Goal: Task Accomplishment & Management: Manage account settings

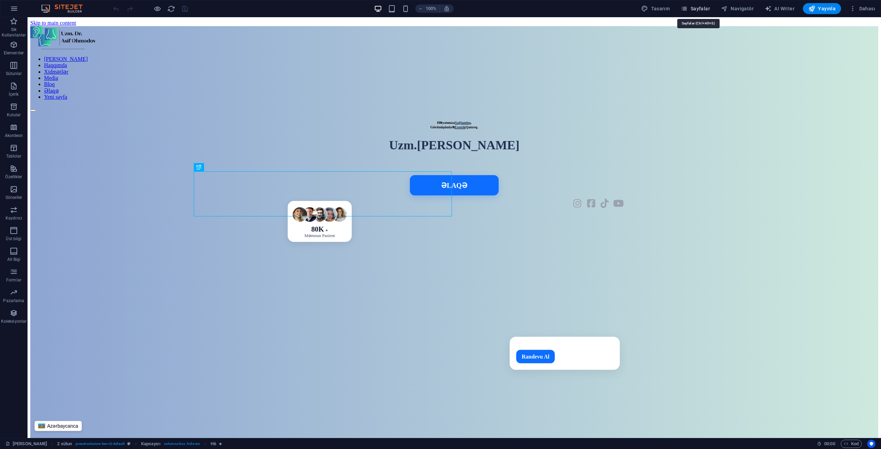
click at [697, 6] on span "Sayfalar" at bounding box center [695, 8] width 29 height 7
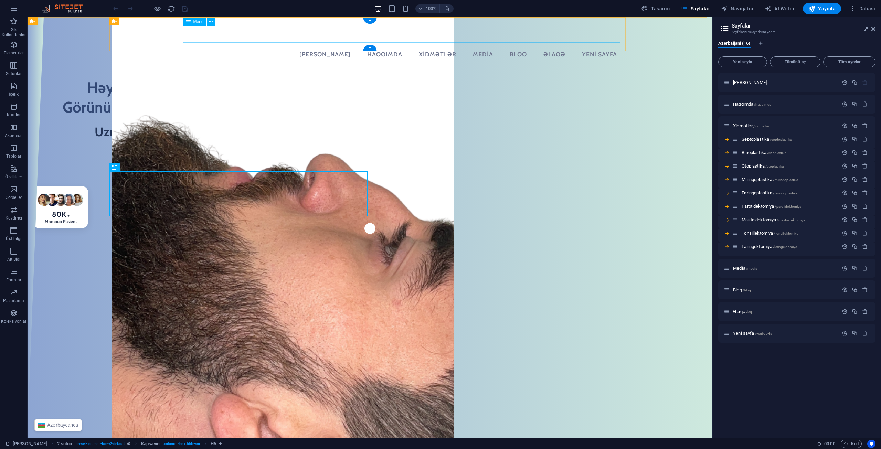
click at [456, 46] on nav "[PERSON_NAME] Haqqımda Xidmətlər Media Bloq Əlaqə Yeni sayfa" at bounding box center [369, 54] width 505 height 17
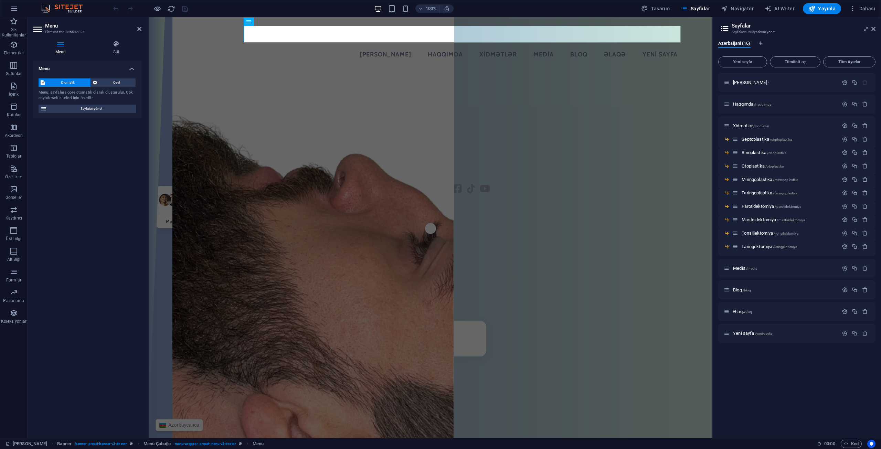
click at [111, 39] on div "Menü Stil Menü Otomatik Özel Menü, sayfalara [PERSON_NAME] otomatik olarak oluş…" at bounding box center [87, 236] width 119 height 403
click at [115, 46] on icon at bounding box center [116, 44] width 51 height 7
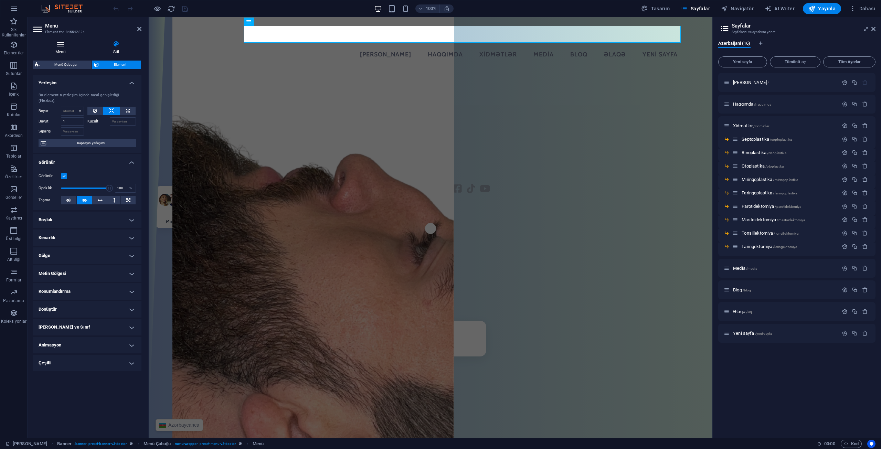
click at [56, 42] on icon at bounding box center [60, 44] width 55 height 7
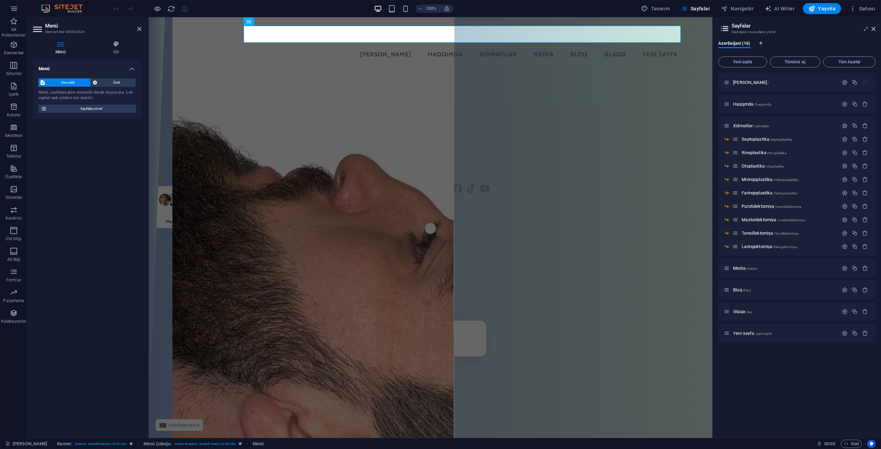
click at [122, 35] on h3 "Element #ed-845542824" at bounding box center [86, 32] width 83 height 6
click at [106, 49] on h4 "Stil" at bounding box center [116, 48] width 51 height 14
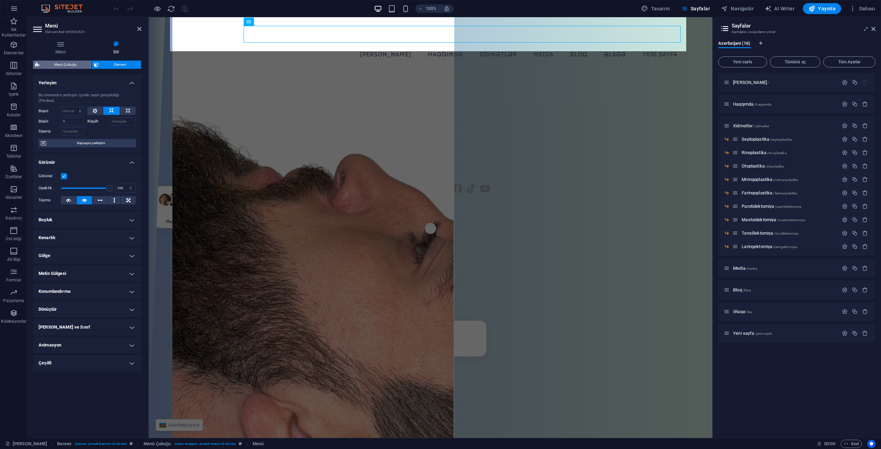
click at [62, 63] on span "Menü Çubuğu" at bounding box center [66, 65] width 48 height 8
select select "rem"
select select "hover_box_bottom"
select select "px"
select select "rem"
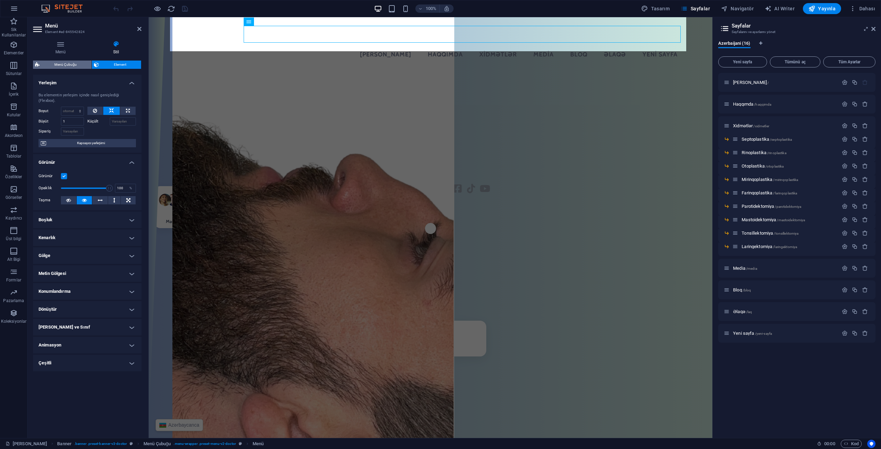
select select "rem"
select select
select select "px"
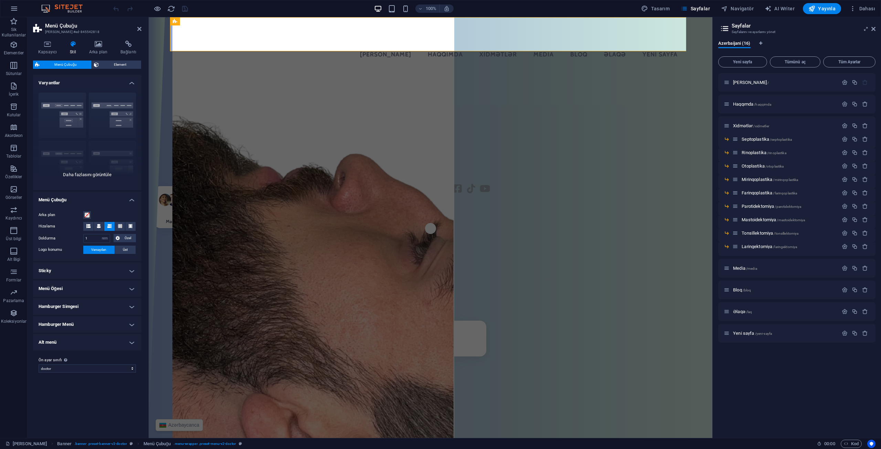
select select
click at [64, 286] on h4 "Menü Öğesi" at bounding box center [87, 289] width 108 height 17
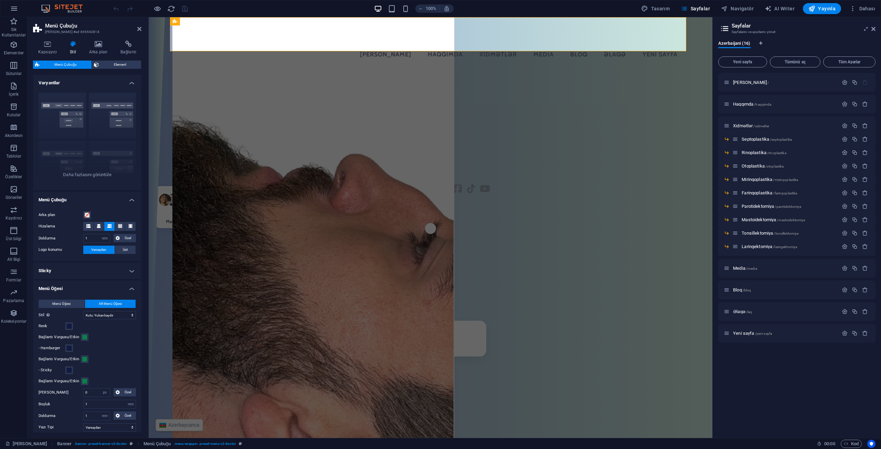
click at [64, 286] on h4 "Menü Öğesi" at bounding box center [87, 287] width 108 height 12
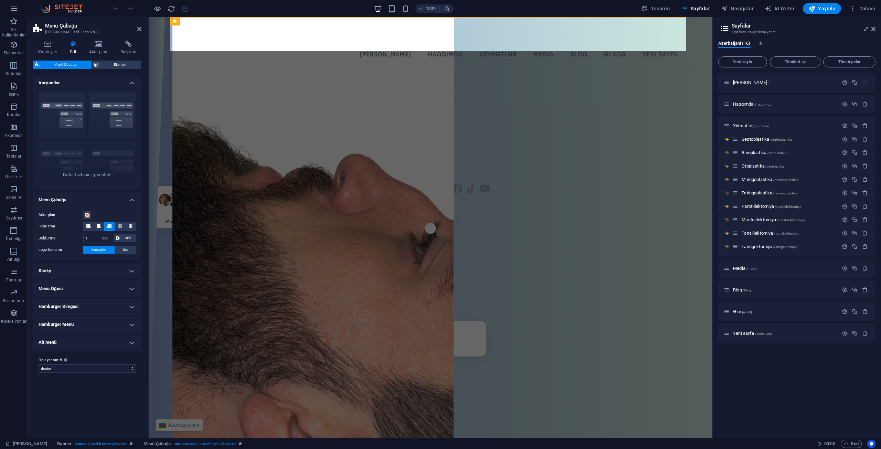
click at [66, 273] on h4 "Sticky" at bounding box center [87, 271] width 108 height 17
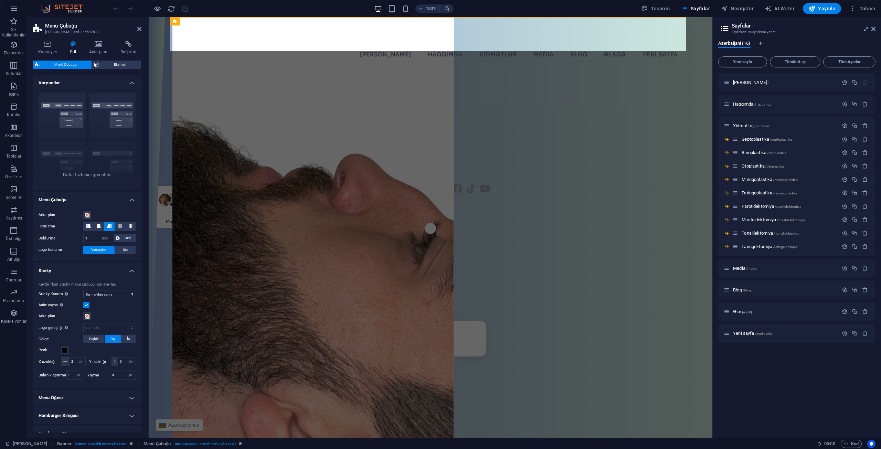
click at [66, 273] on h4 "Sticky" at bounding box center [87, 269] width 108 height 12
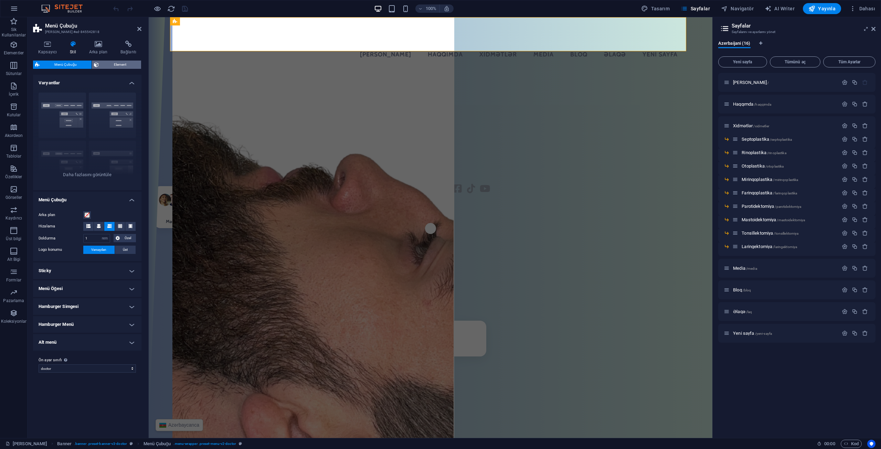
click at [111, 62] on span "Element" at bounding box center [120, 65] width 38 height 8
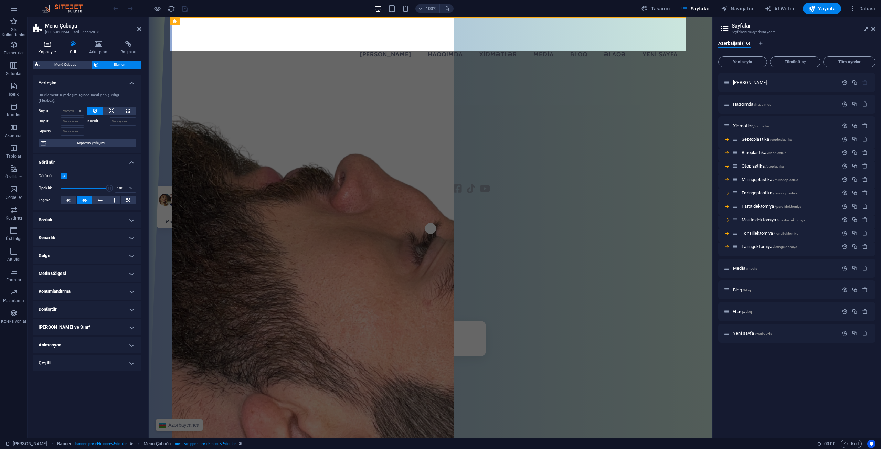
click at [49, 41] on icon at bounding box center [47, 44] width 29 height 7
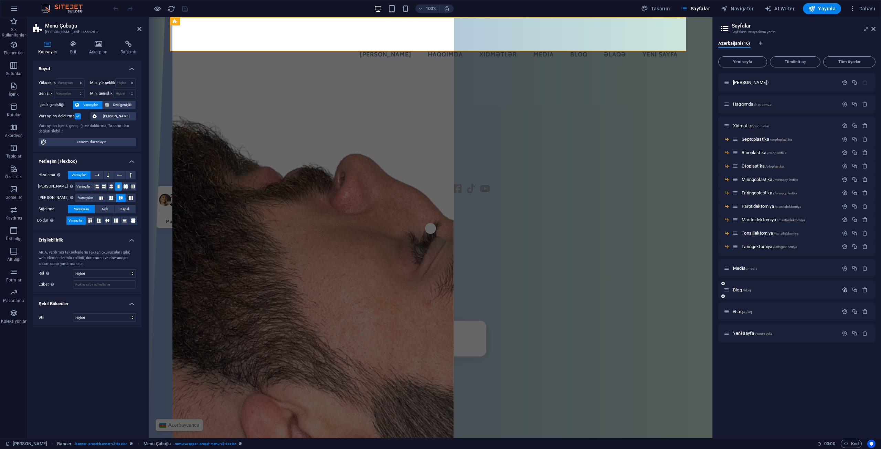
click at [845, 290] on icon "button" at bounding box center [845, 290] width 6 height 6
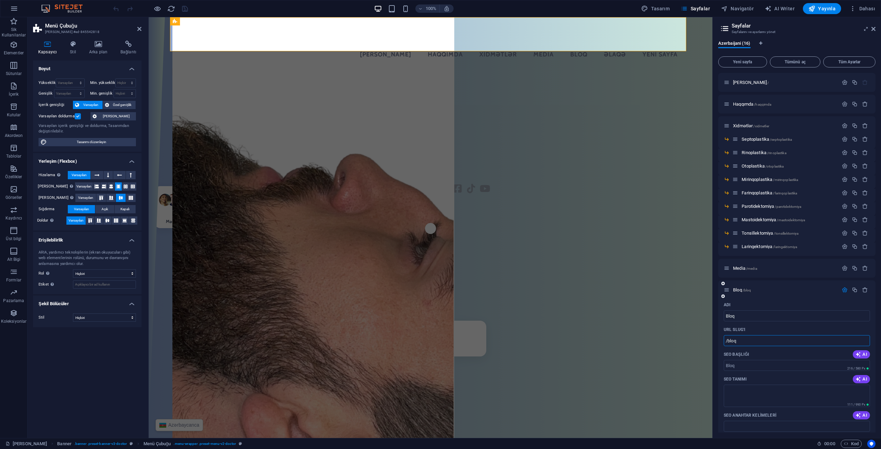
drag, startPoint x: 737, startPoint y: 341, endPoint x: 733, endPoint y: 343, distance: 4.0
click at [733, 343] on input "/bloq" at bounding box center [797, 340] width 146 height 11
type input "/blog"
click at [186, 10] on icon "save" at bounding box center [185, 9] width 8 height 8
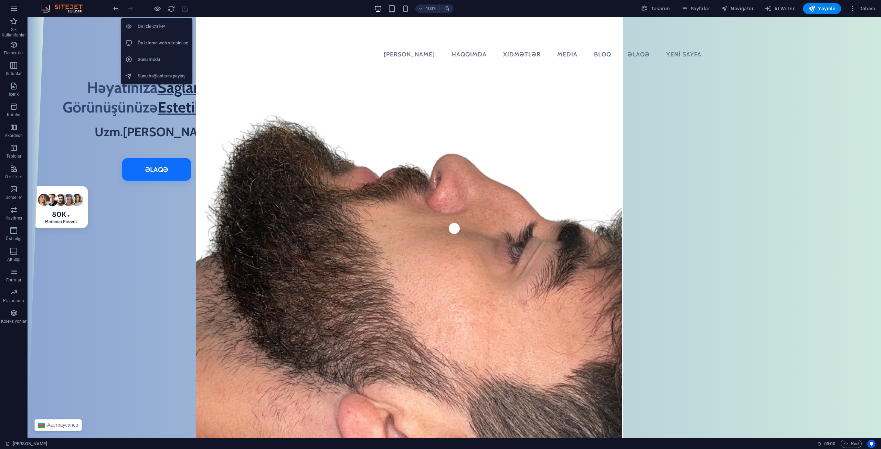
click at [154, 40] on h6 "Ön izleme web sitesini aç" at bounding box center [163, 43] width 51 height 8
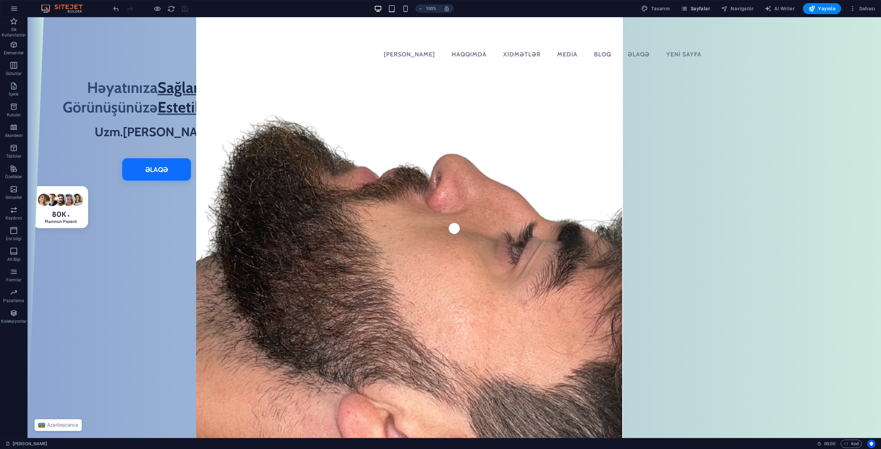
click at [710, 11] on span "Sayfalar" at bounding box center [695, 8] width 29 height 7
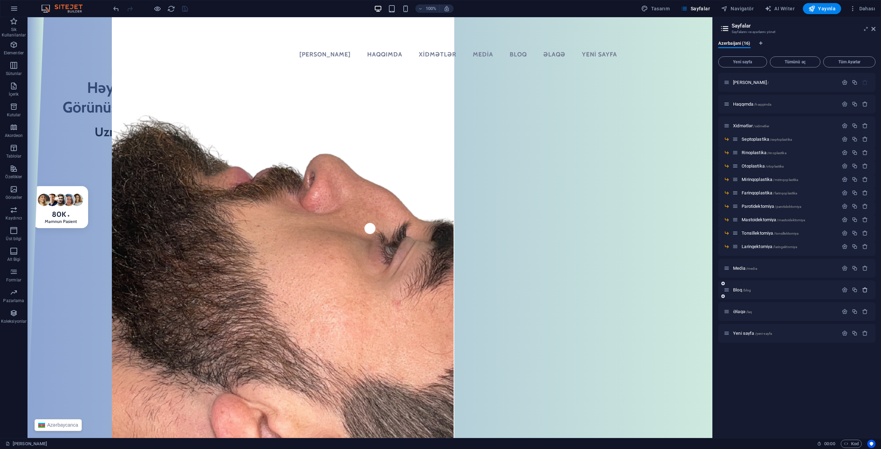
click at [865, 290] on icon "button" at bounding box center [865, 290] width 6 height 6
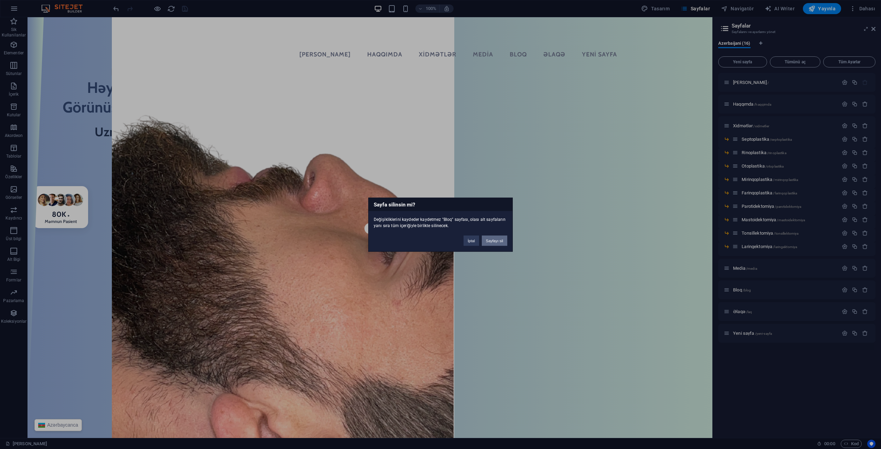
click at [502, 237] on button "Sayfayı sil" at bounding box center [494, 240] width 25 height 10
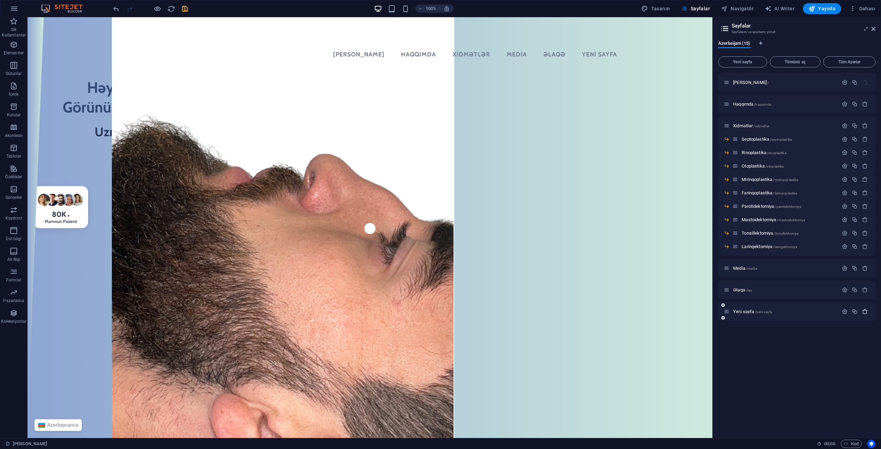
click at [864, 311] on icon "button" at bounding box center [865, 312] width 6 height 6
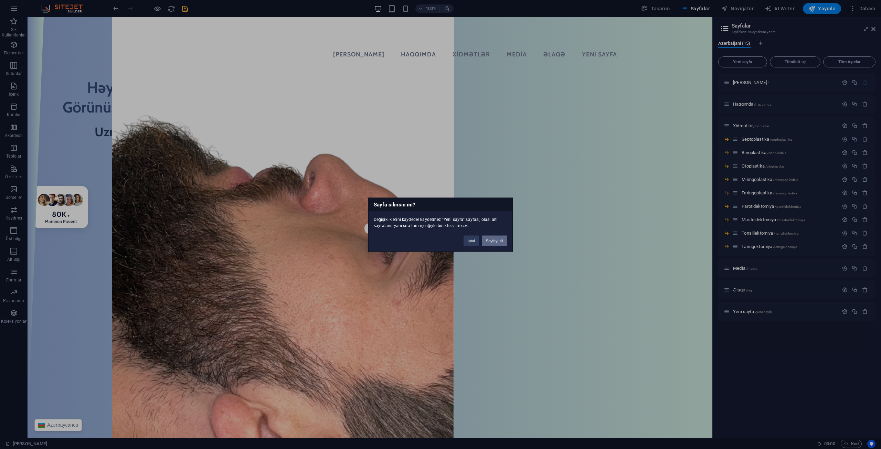
click at [493, 237] on button "Sayfayı sil" at bounding box center [494, 240] width 25 height 10
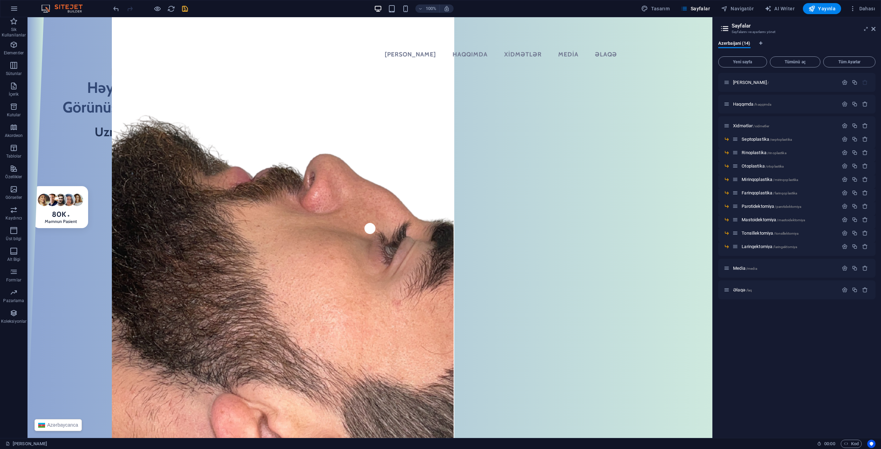
click at [181, 8] on icon "save" at bounding box center [185, 9] width 8 height 8
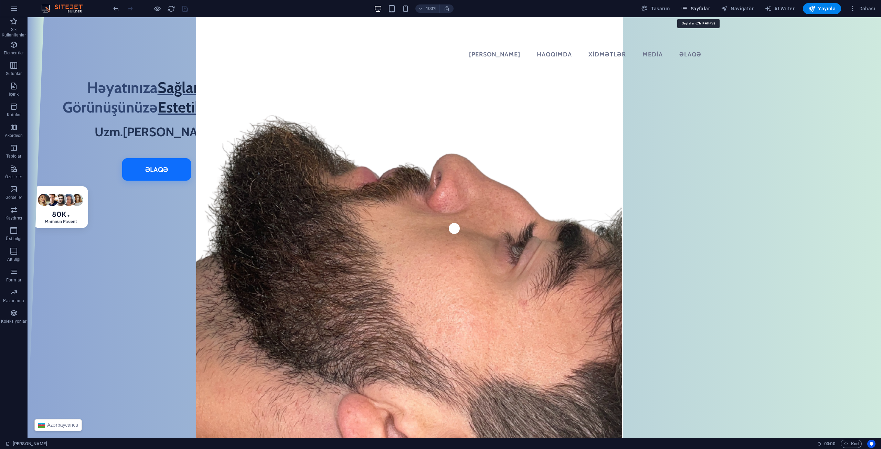
click at [688, 6] on icon "button" at bounding box center [684, 8] width 7 height 7
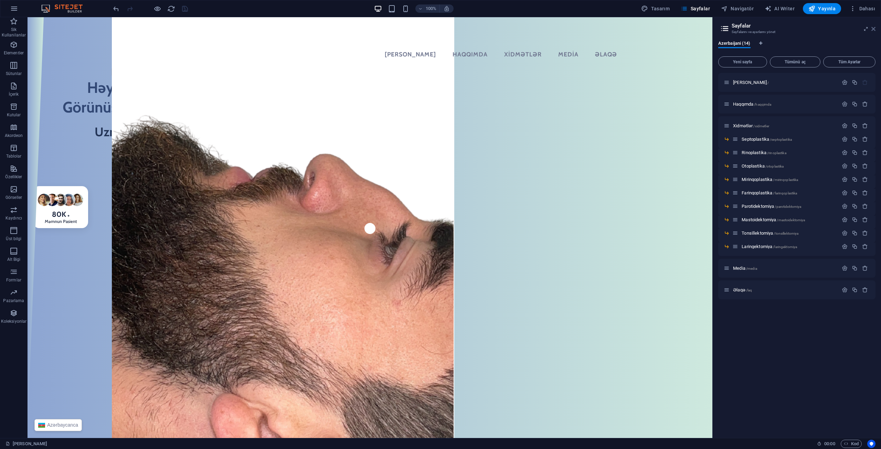
click at [872, 29] on icon at bounding box center [873, 29] width 4 height 6
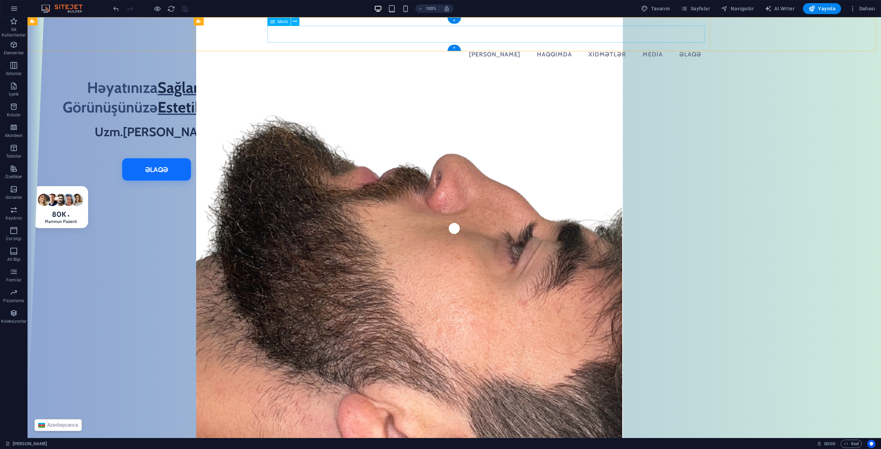
click at [577, 46] on nav "[PERSON_NAME] Xidmətlər Media Əlaqə" at bounding box center [454, 54] width 505 height 17
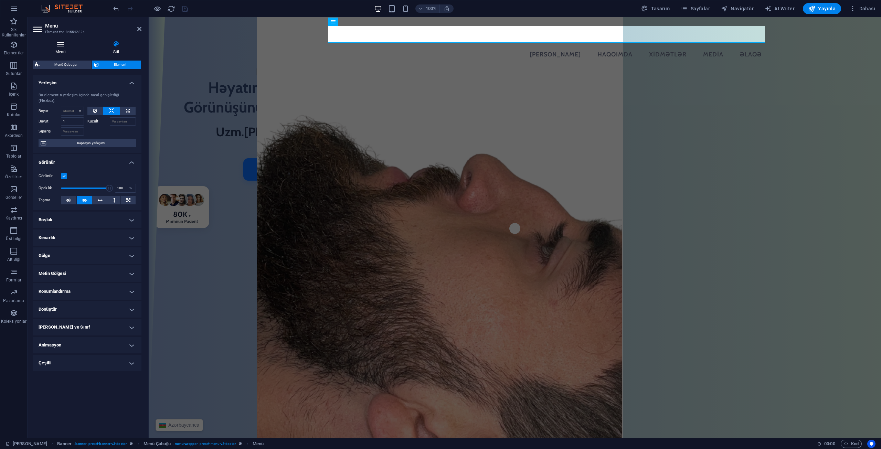
click at [56, 51] on h4 "Menü" at bounding box center [62, 48] width 58 height 14
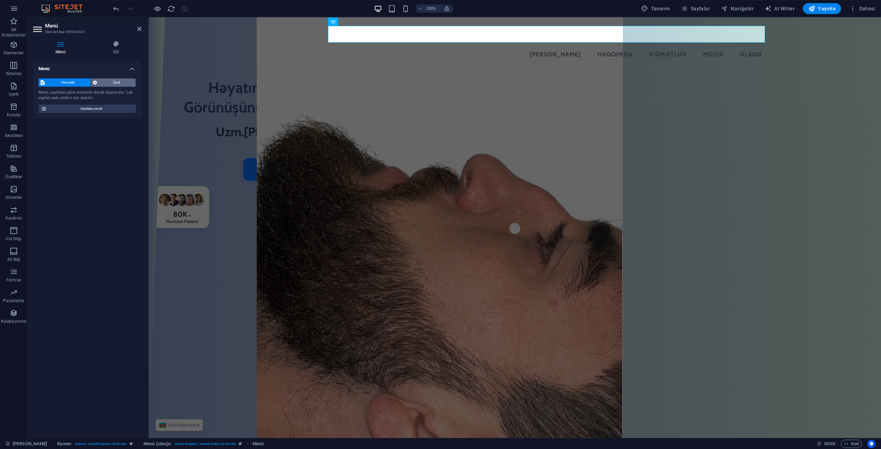
click at [106, 81] on span "Özel" at bounding box center [116, 82] width 34 height 8
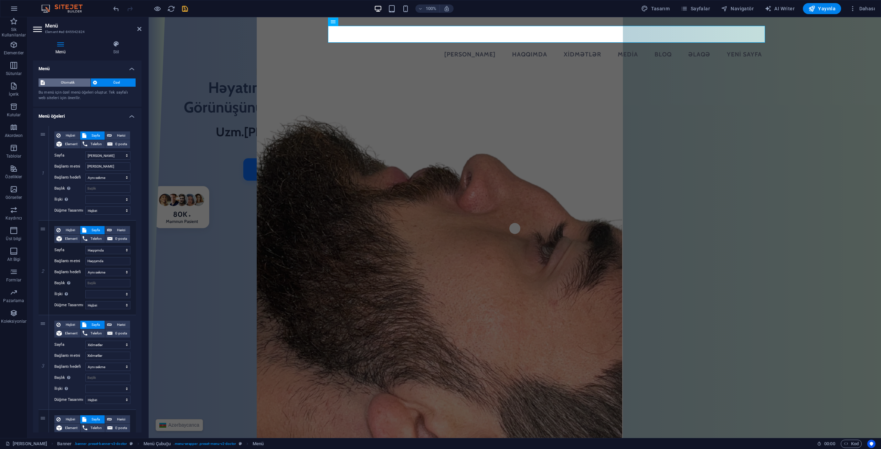
click at [69, 86] on span "Otomatik" at bounding box center [68, 82] width 42 height 8
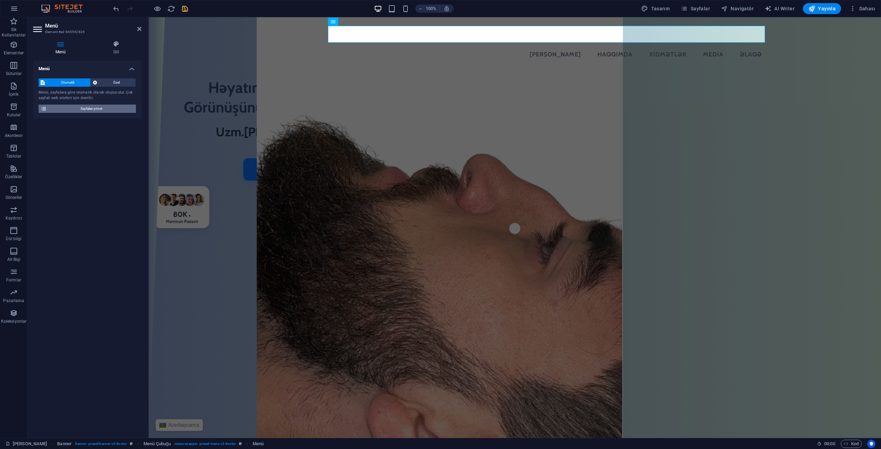
click at [85, 109] on span "Sayfaları yönet" at bounding box center [91, 109] width 85 height 8
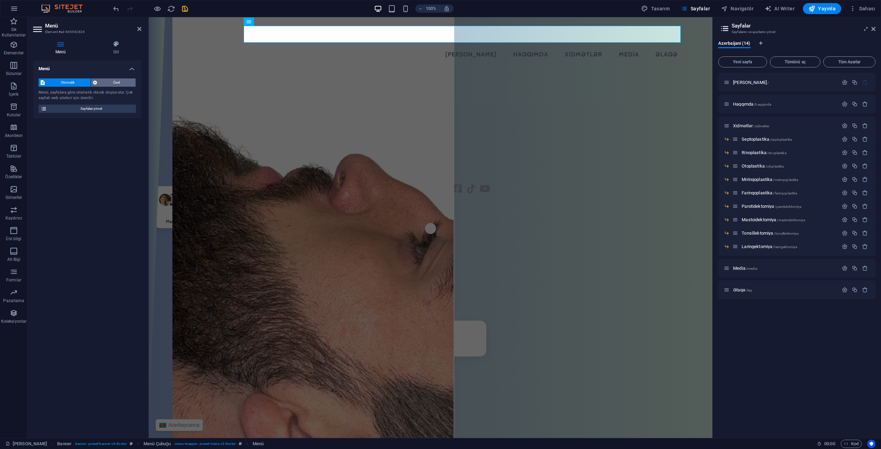
click at [107, 81] on span "Özel" at bounding box center [116, 82] width 34 height 8
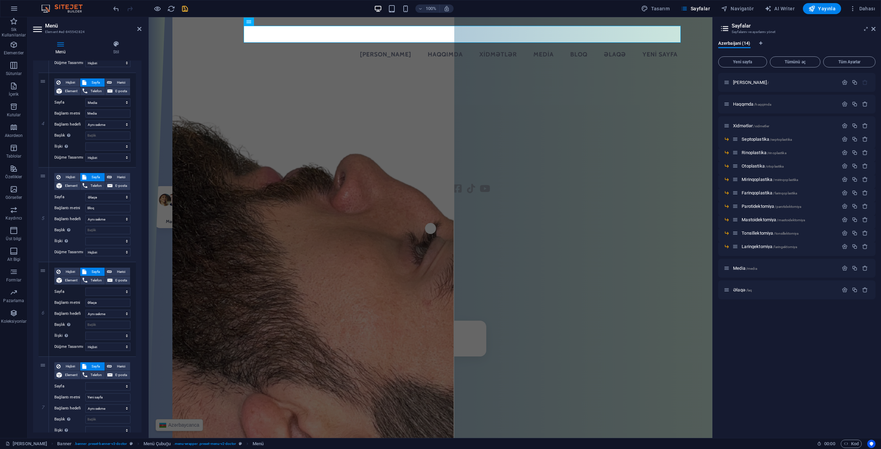
scroll to position [375, 0]
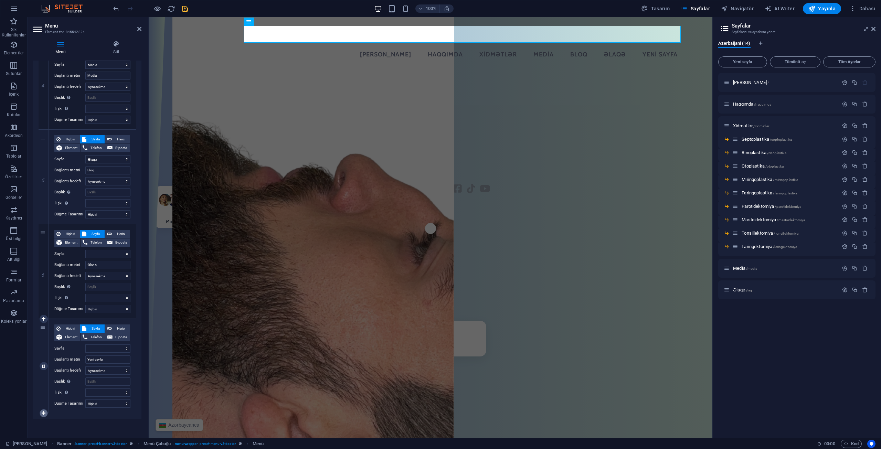
click at [41, 416] on link at bounding box center [44, 413] width 8 height 8
select select
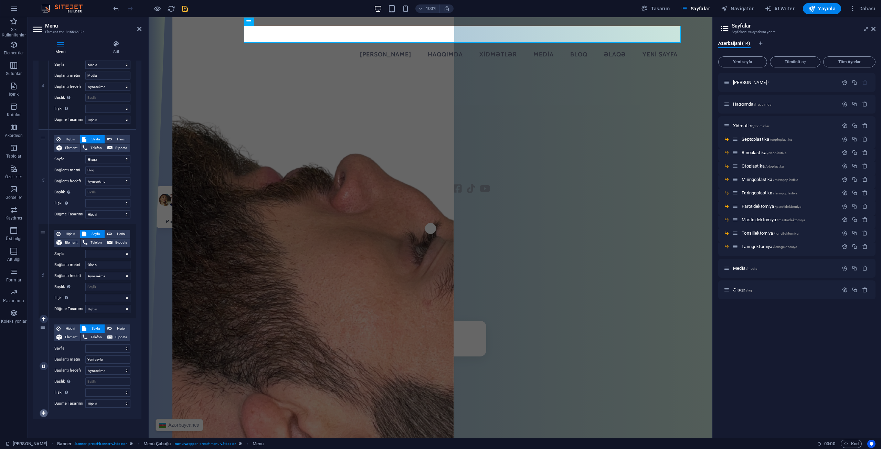
select select
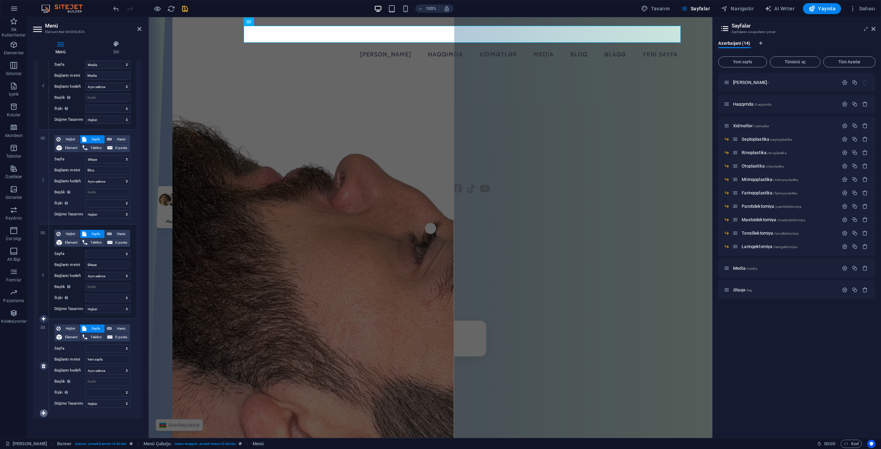
select select
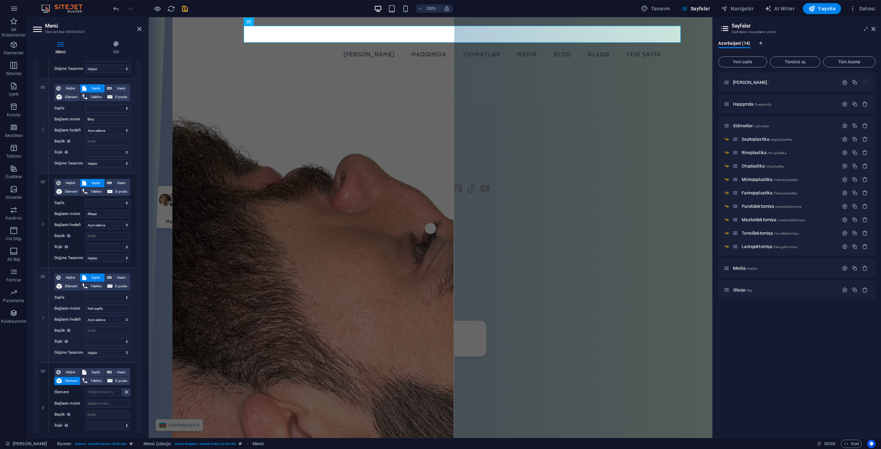
scroll to position [459, 0]
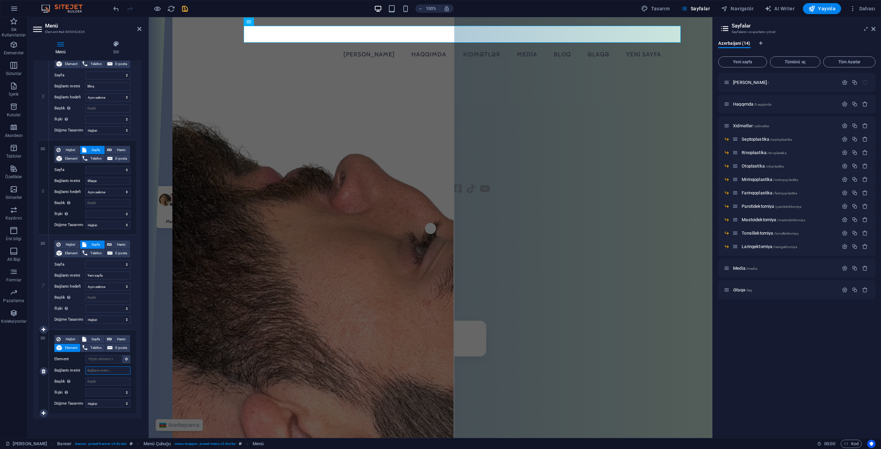
click at [106, 372] on input "Bağlantı metni" at bounding box center [107, 371] width 45 height 8
type input "asifahmadov"
select select
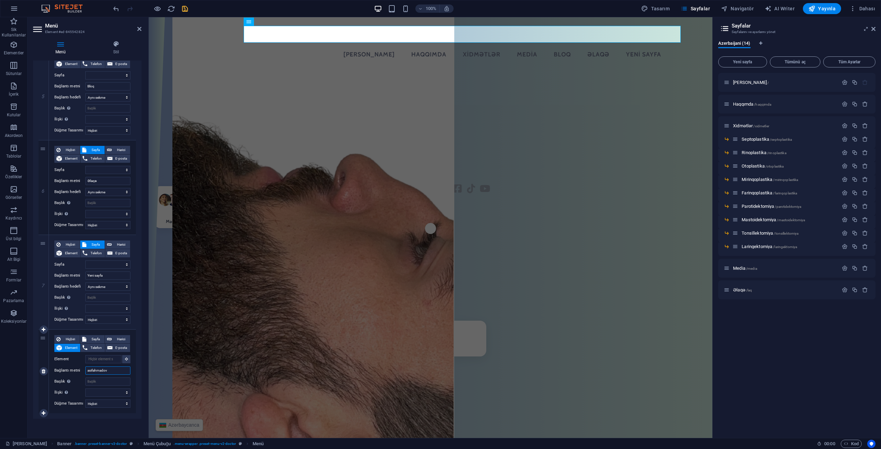
select select
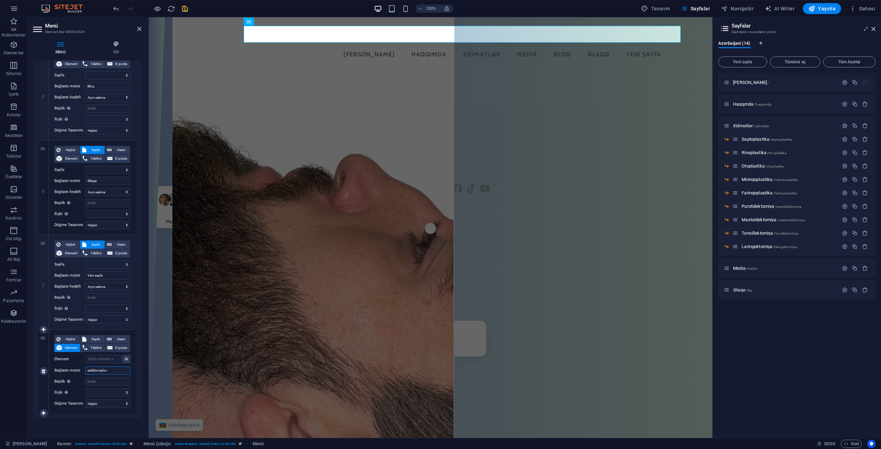
select select
click at [97, 372] on input "asifahmadov" at bounding box center [107, 371] width 45 height 8
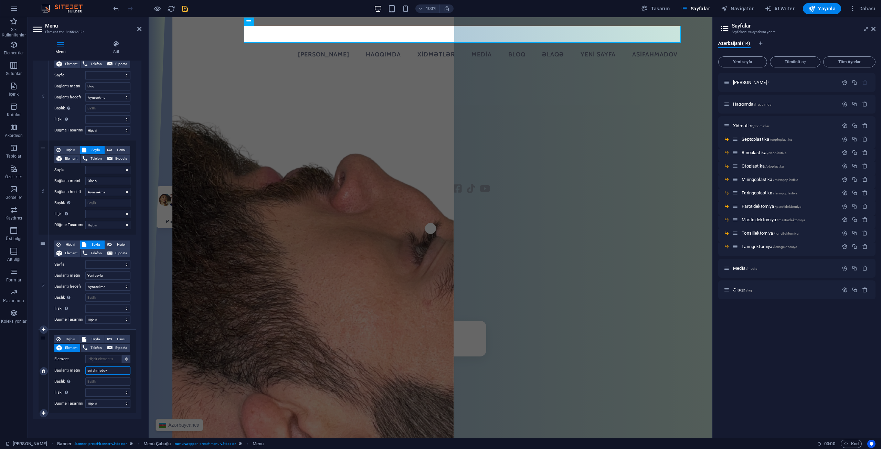
click at [97, 372] on input "asifahmadov" at bounding box center [107, 371] width 45 height 8
paste input "[URL][DOMAIN_NAME]"
type input "[URL][DOMAIN_NAME]"
select select
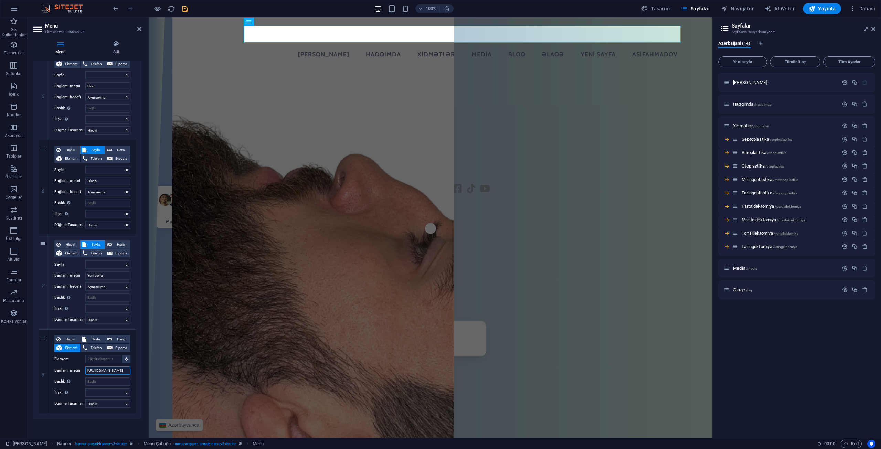
select select
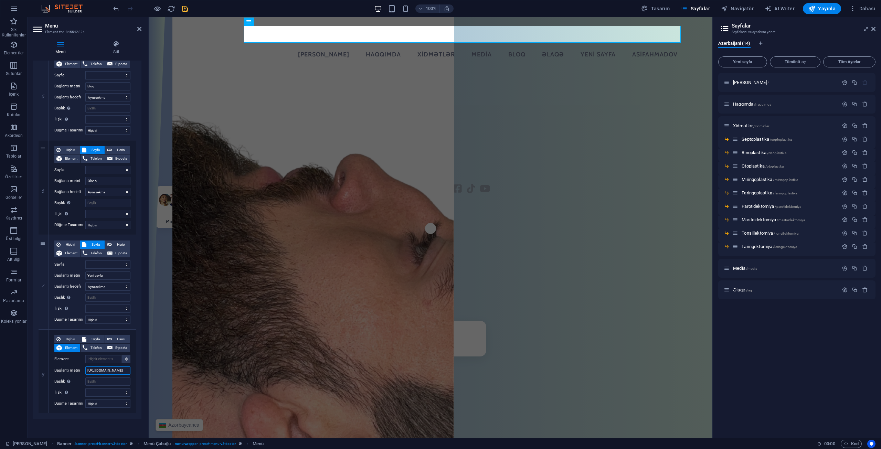
select select
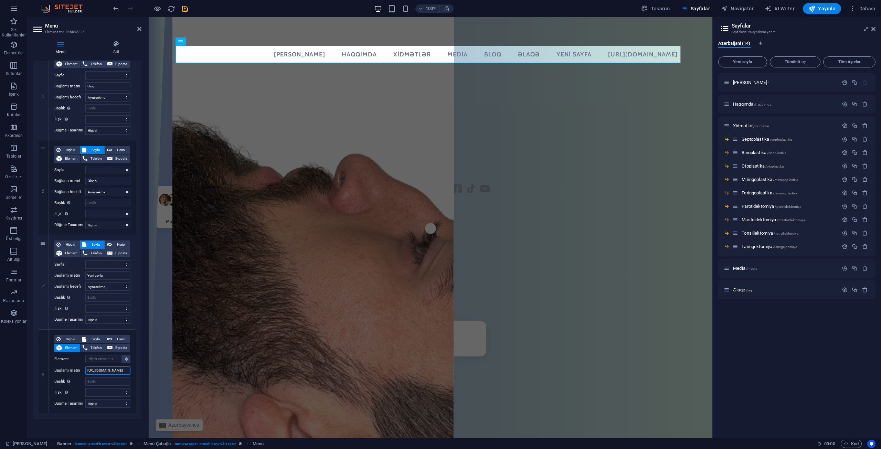
type input "[URL][DOMAIN_NAME]"
select select
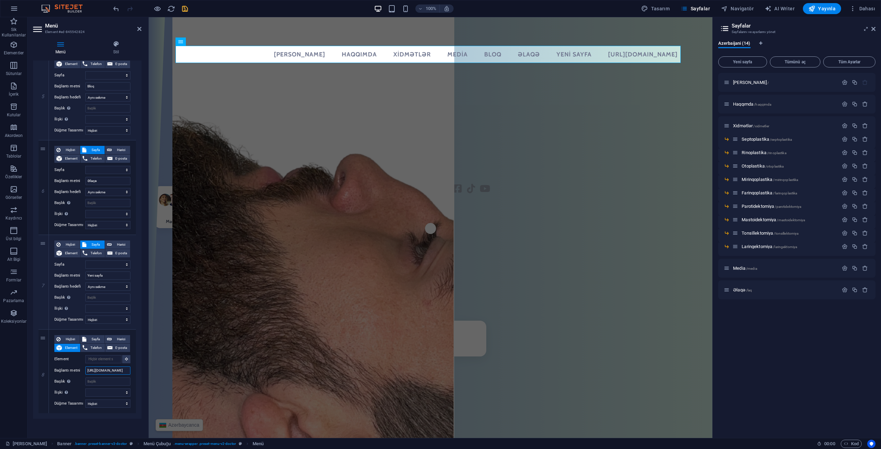
select select
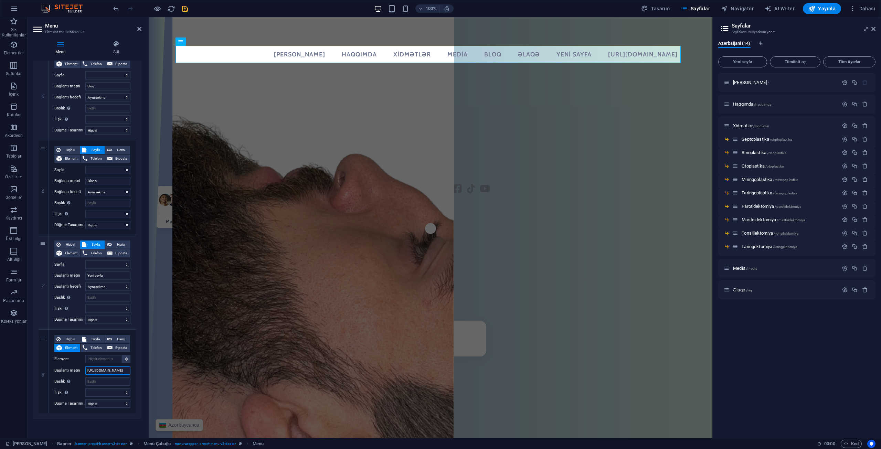
select select
type input "[URL][DOMAIN_NAME]"
click at [102, 381] on input "Başlık Ek bağlantı tanımının bağlantı metniyle aynı olmaması gerekir. Başlık, g…" at bounding box center [107, 382] width 45 height 8
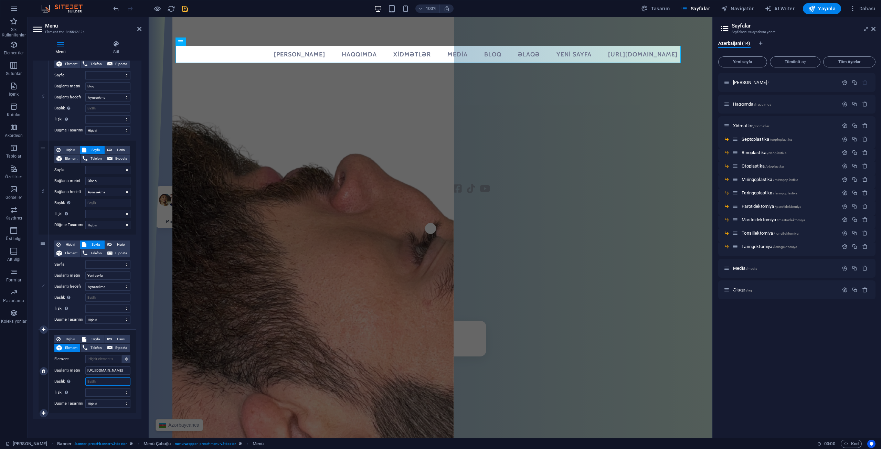
scroll to position [0, 0]
type input "Bloq"
select select
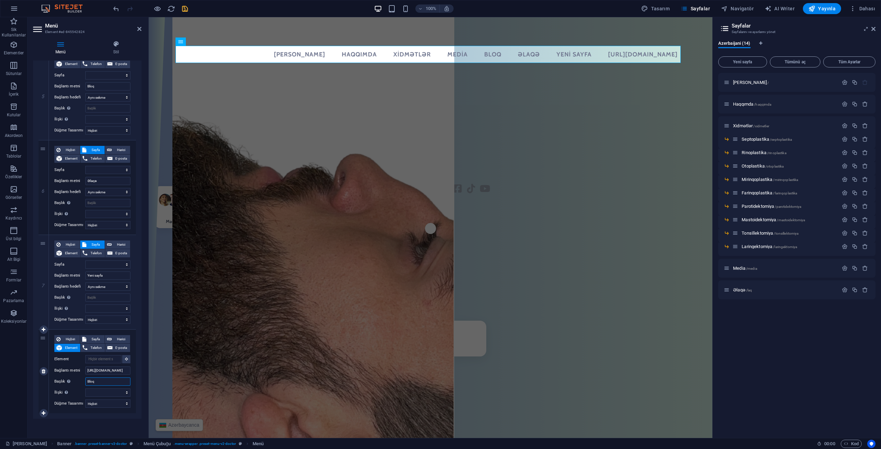
select select
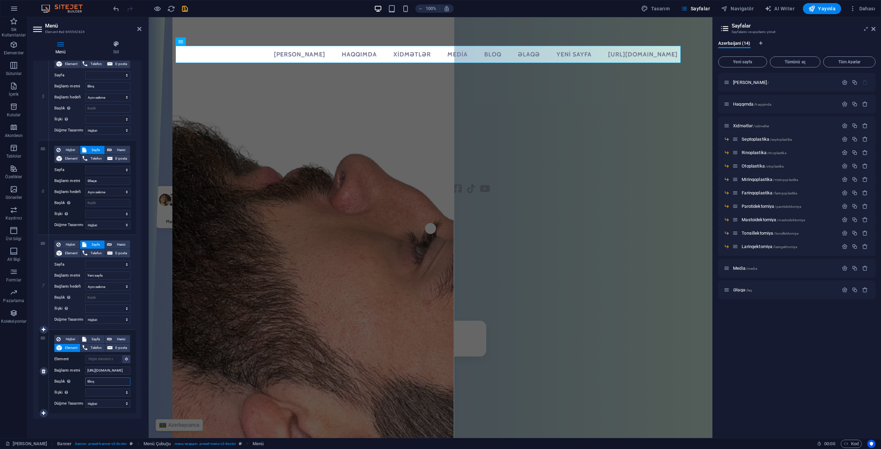
select select
type input "Bloq"
click at [183, 9] on icon "save" at bounding box center [185, 9] width 8 height 8
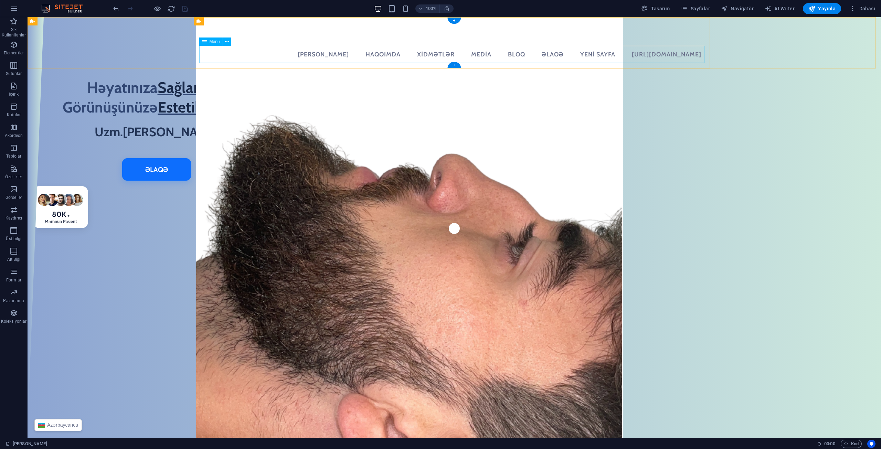
click at [604, 51] on nav "[PERSON_NAME] Xidmətlər Media Bloq Əlaqə Yeni sayfa [URL][DOMAIN_NAME]" at bounding box center [454, 54] width 505 height 17
click at [605, 51] on nav "[PERSON_NAME] Xidmətlər Media Bloq Əlaqə Yeni sayfa [URL][DOMAIN_NAME]" at bounding box center [454, 54] width 505 height 17
select select
select select "1"
select select
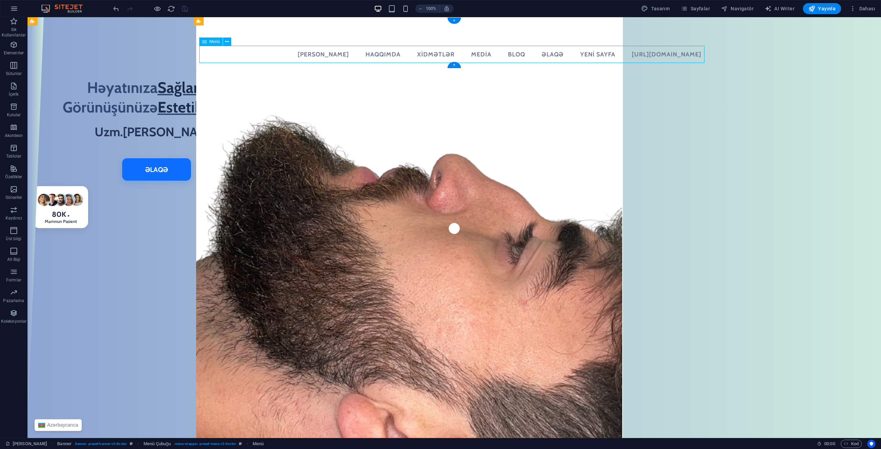
select select "2"
select select
select select "12"
select select
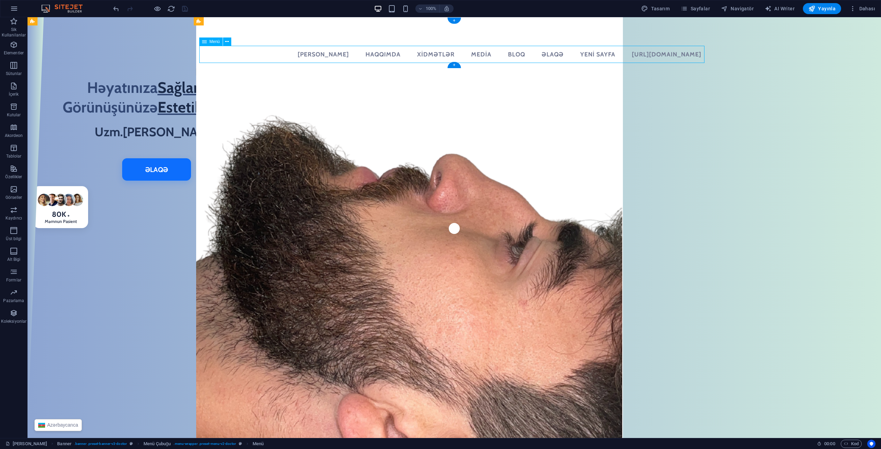
select select
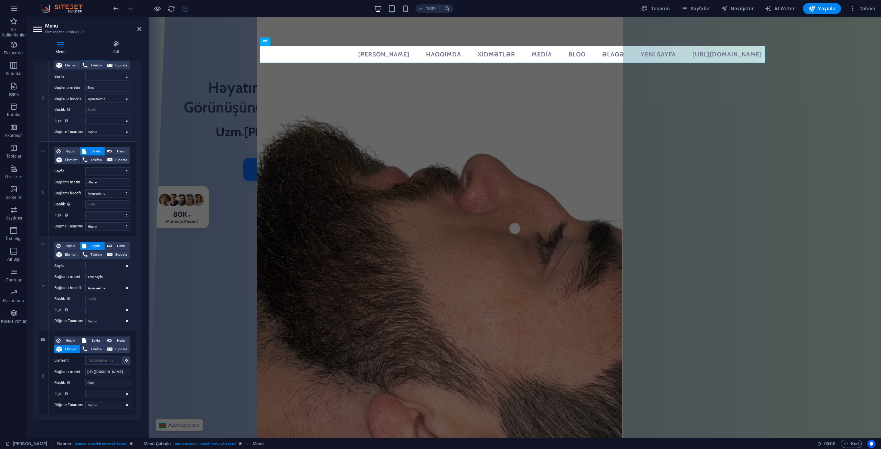
scroll to position [459, 0]
click at [94, 371] on input "[URL][DOMAIN_NAME]" at bounding box center [107, 371] width 45 height 8
select select
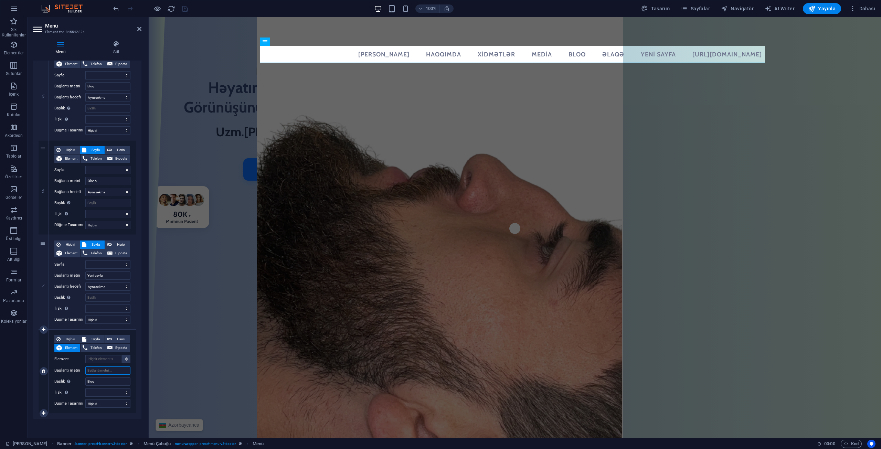
select select
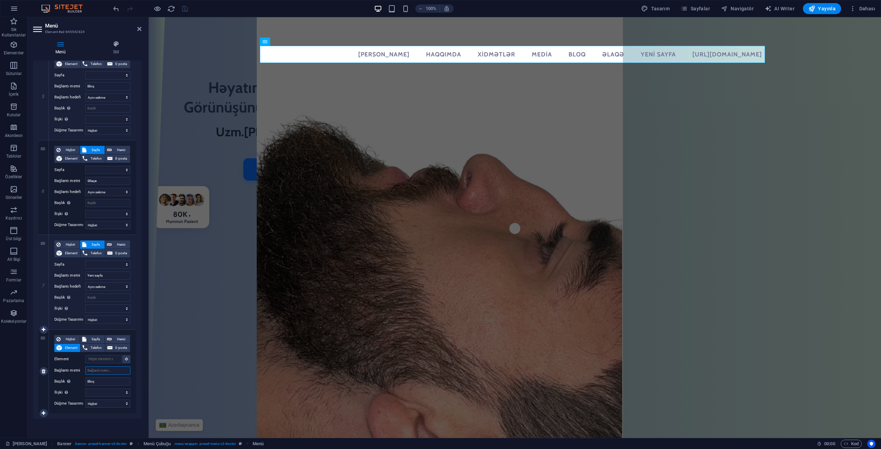
select select
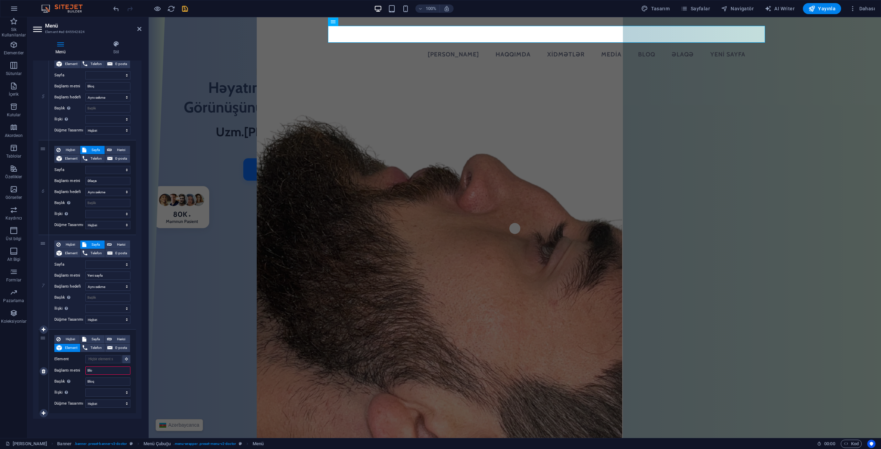
type input "Blog"
select select
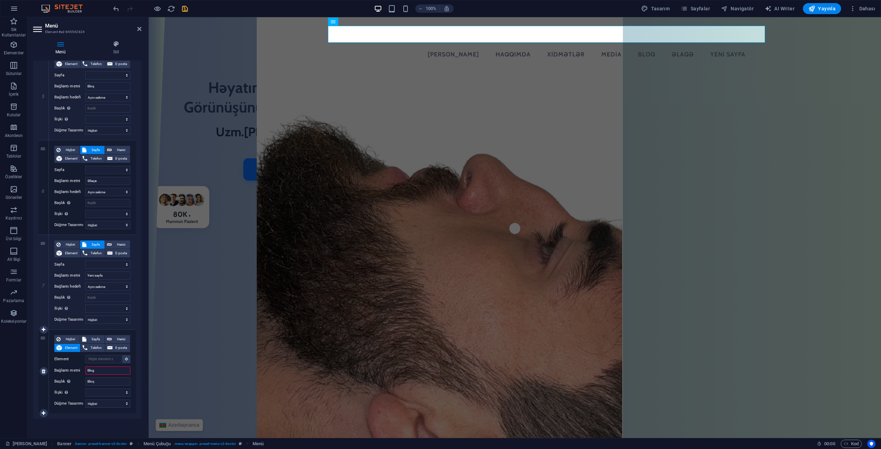
select select
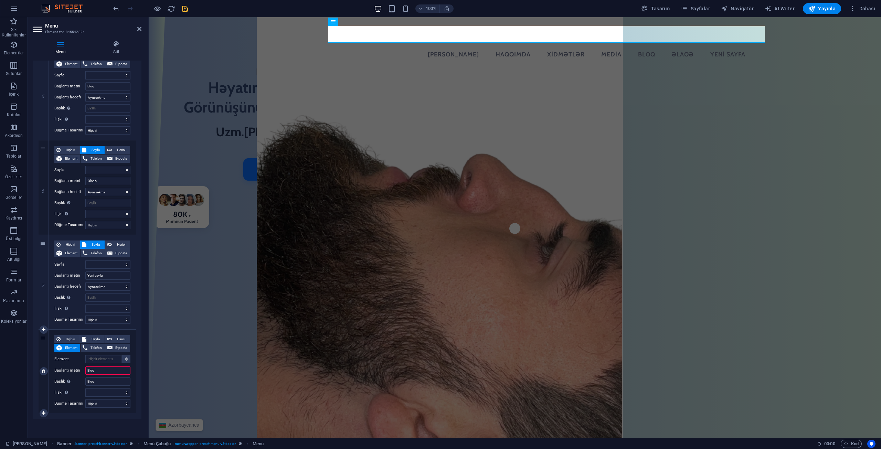
select select
type input "Blog"
click at [44, 244] on div "7" at bounding box center [44, 282] width 10 height 94
select select
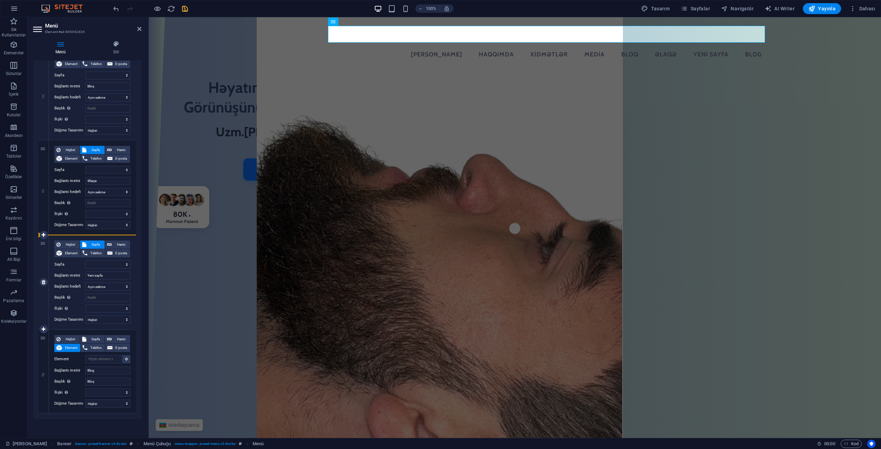
select select
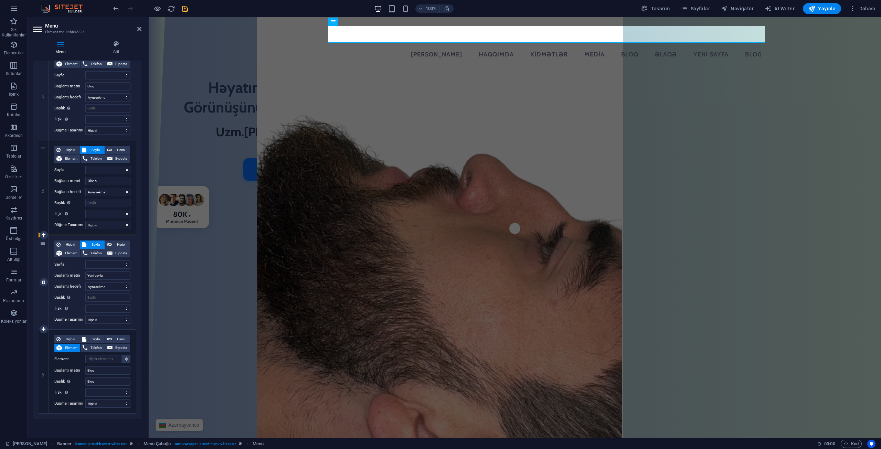
select select
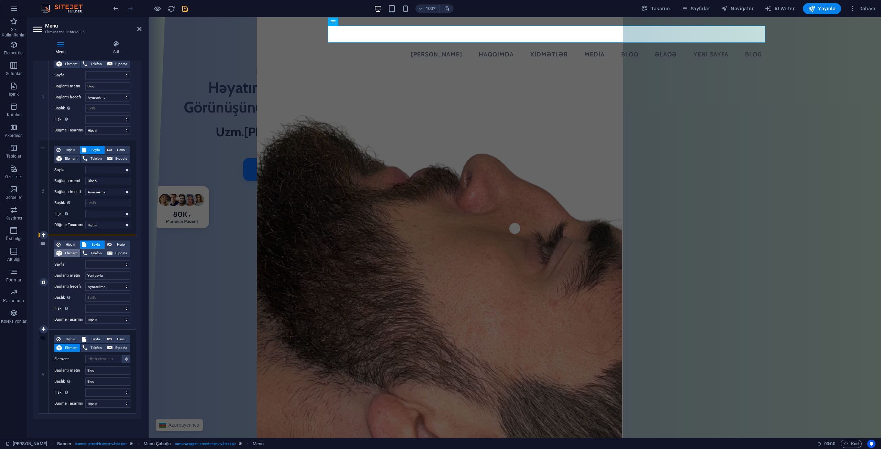
drag, startPoint x: 44, startPoint y: 244, endPoint x: 72, endPoint y: 250, distance: 29.2
click at [99, 251] on div "7 Hiçbiri Sayfa Harici Element Telefon E-posta Sayfa [PERSON_NAME] Haqqımda Xid…" at bounding box center [87, 282] width 97 height 95
select select
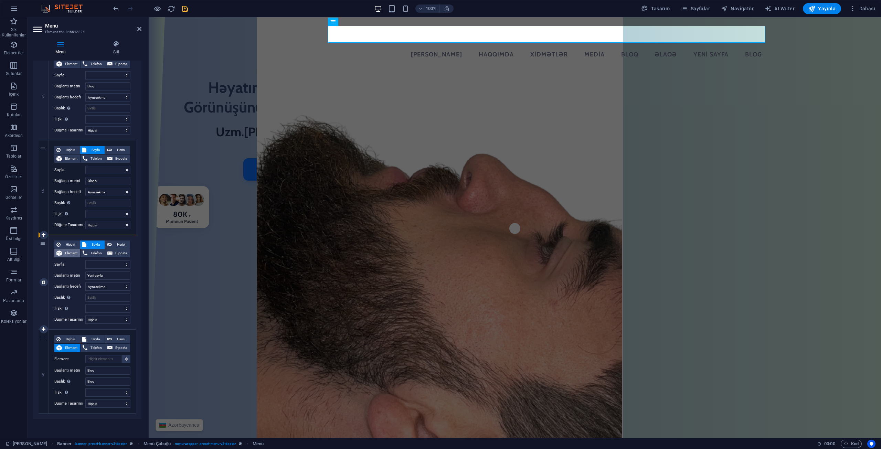
select select
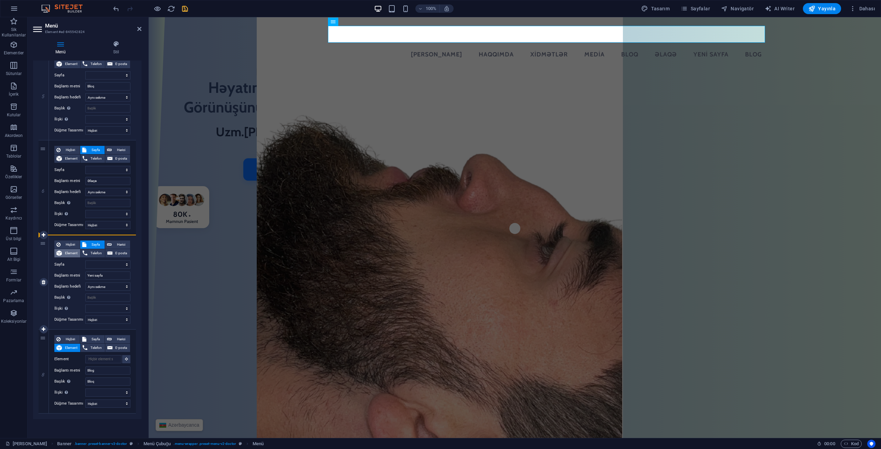
select select
drag, startPoint x: 43, startPoint y: 244, endPoint x: 37, endPoint y: 281, distance: 37.3
click at [37, 281] on div "1 Hiçbiri Sayfa Harici Element Telefon E-posta Sayfa [PERSON_NAME] Haqqımda Xid…" at bounding box center [87, 40] width 108 height 757
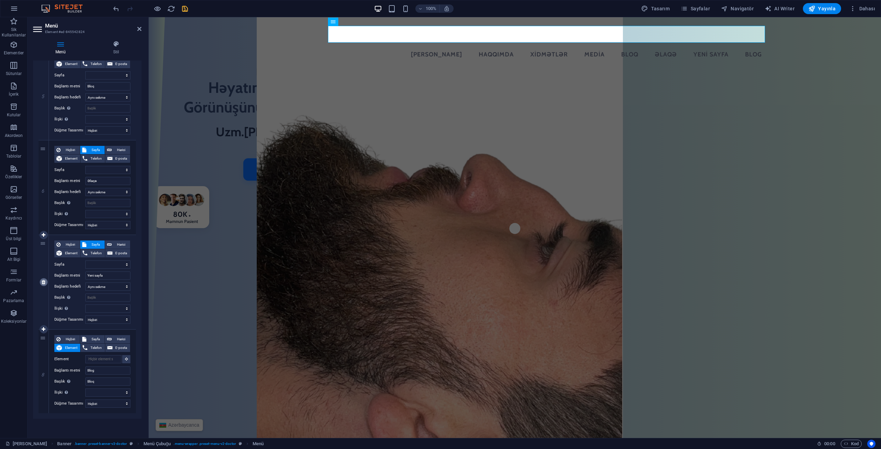
click at [42, 283] on icon at bounding box center [44, 282] width 4 height 5
select select
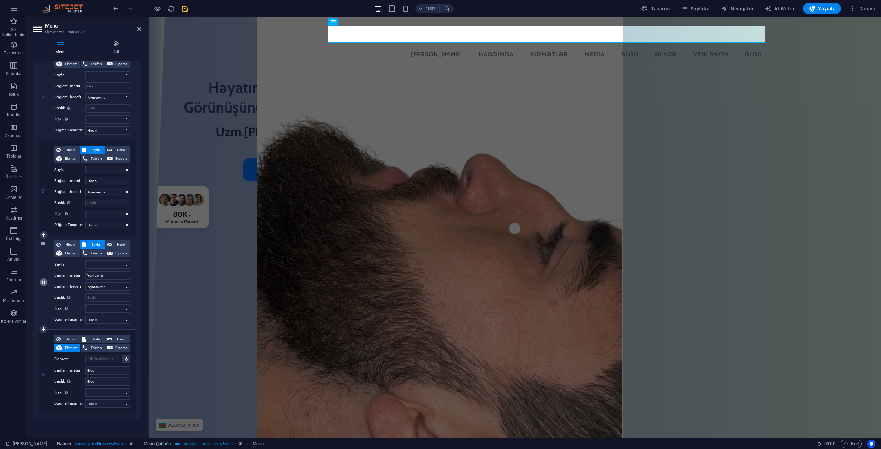
select select
type input "Blog"
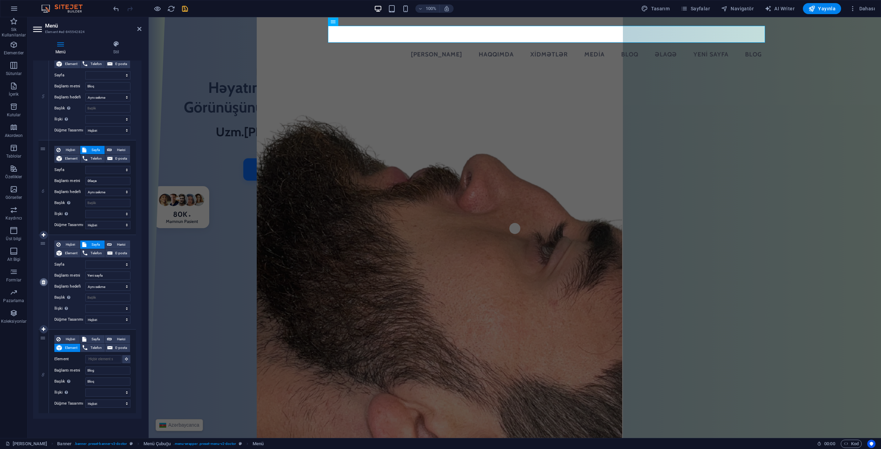
type input "Bloq"
select select
drag, startPoint x: 43, startPoint y: 338, endPoint x: 45, endPoint y: 245, distance: 93.0
click at [45, 245] on div "1 Hiçbiri Sayfa Harici Element Telefon E-posta Sayfa [PERSON_NAME] Haqqımda Xid…" at bounding box center [87, 88] width 97 height 652
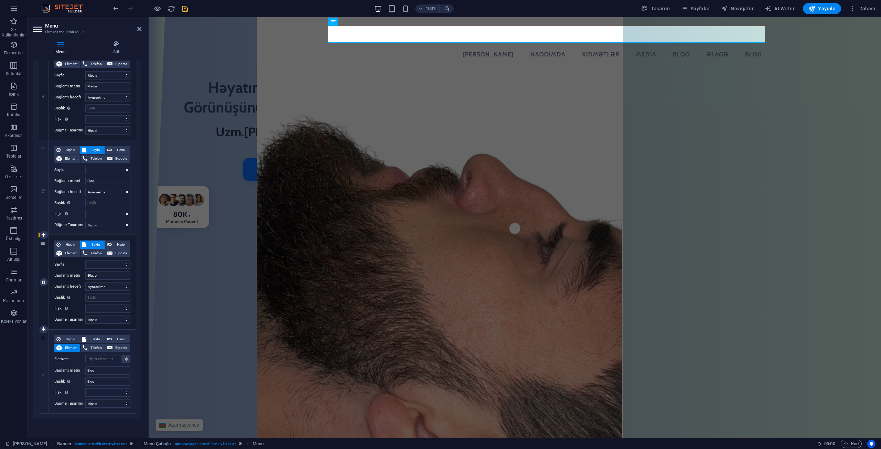
select select
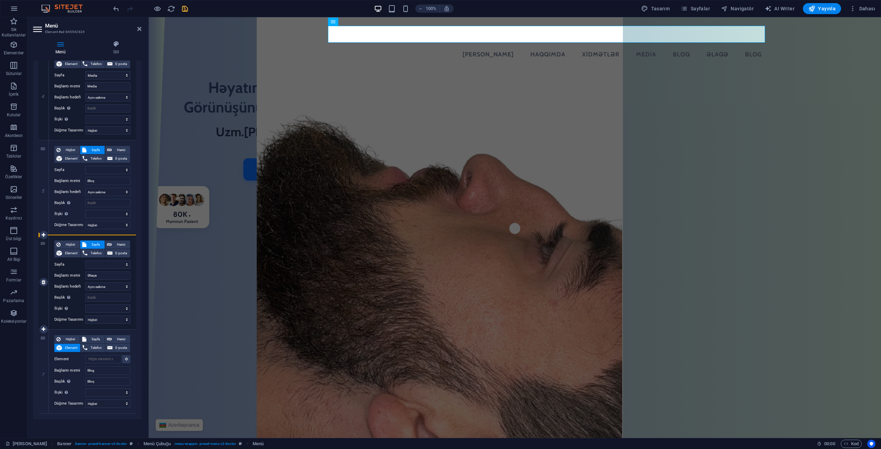
select select
type input "Blog"
type input "Bloq"
select select
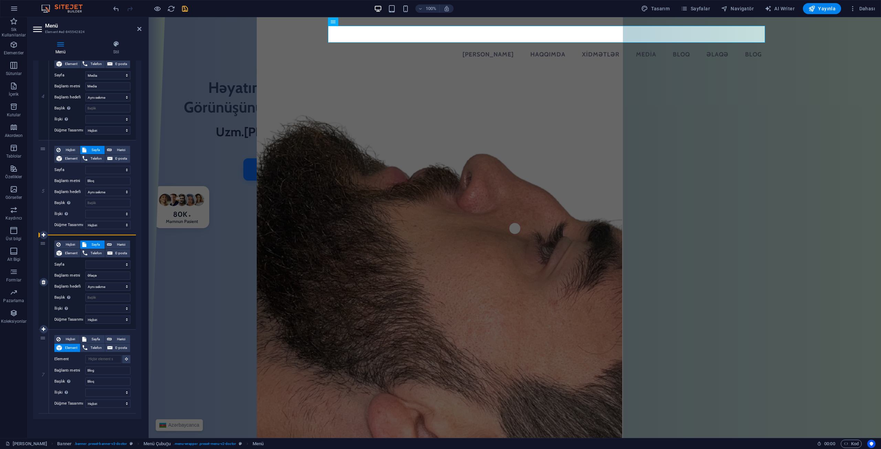
type input "Əlaqə"
select select
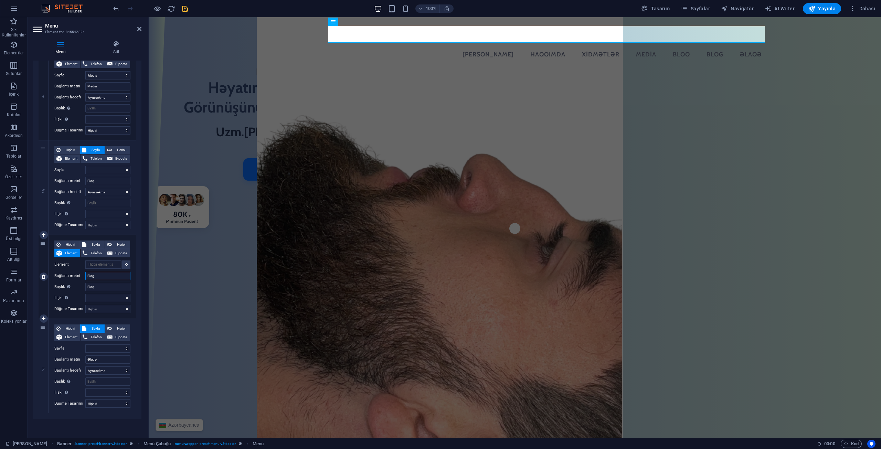
click at [102, 276] on input "Blog" at bounding box center [107, 276] width 45 height 8
type input "Bloq"
select select
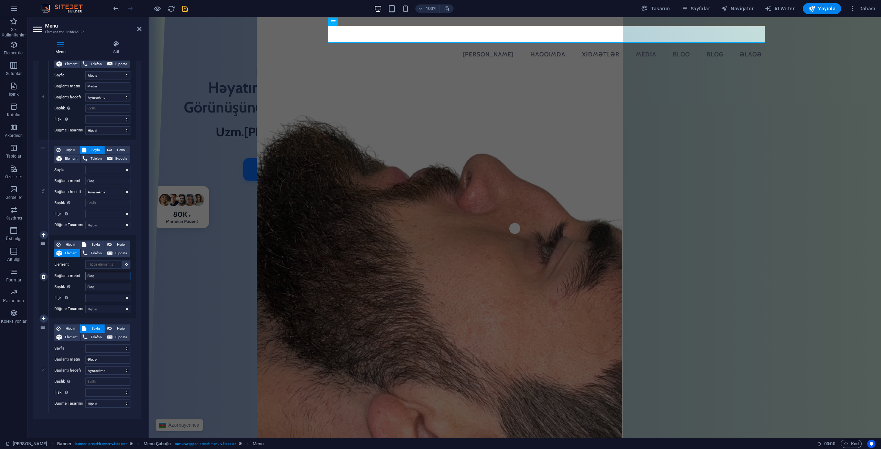
select select
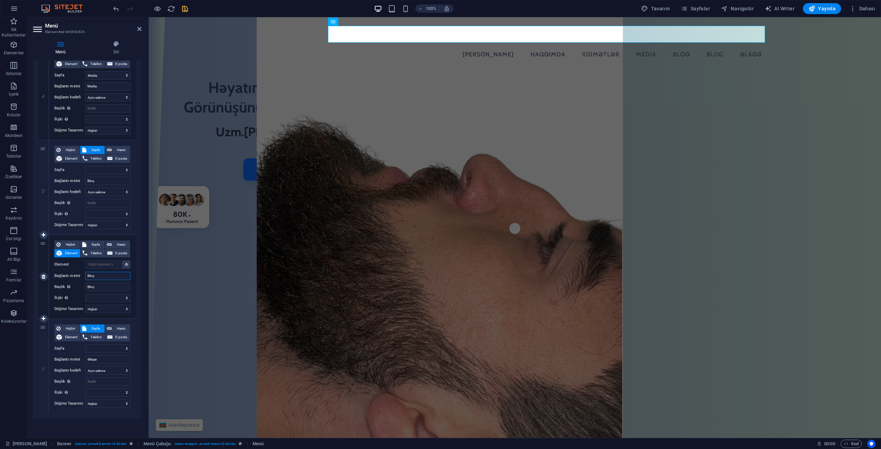
select select
type input "Bloq"
click at [111, 298] on select "alternate oluşturan bookmark harici yardım lisans ileri nofollow noreferrer noo…" at bounding box center [107, 298] width 45 height 8
click at [106, 308] on select "Hiçbiri Varsayılan Birincil İkincil" at bounding box center [107, 309] width 45 height 8
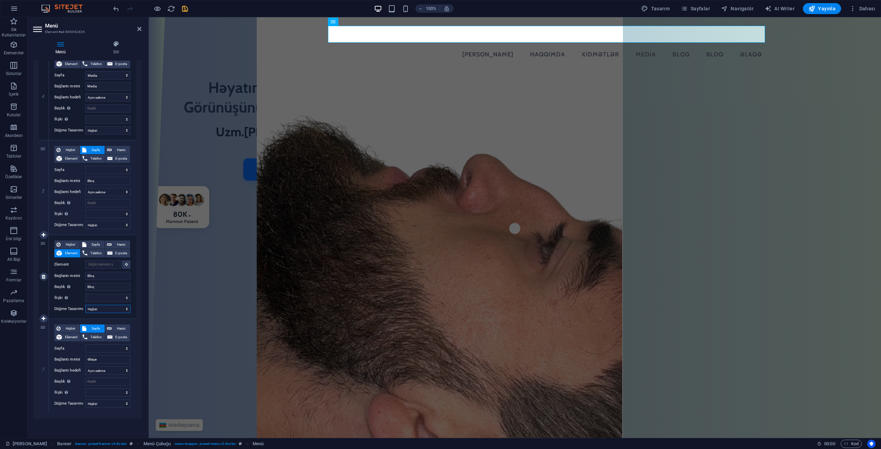
click at [106, 308] on select "Hiçbiri Varsayılan Birincil İkincil" at bounding box center [107, 309] width 45 height 8
click at [114, 244] on span "Harici" at bounding box center [121, 245] width 14 height 8
select select
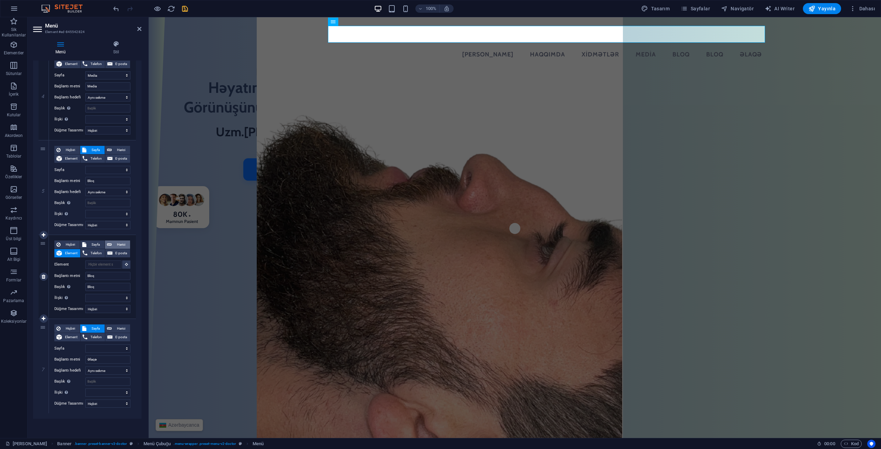
select select
select select "blank"
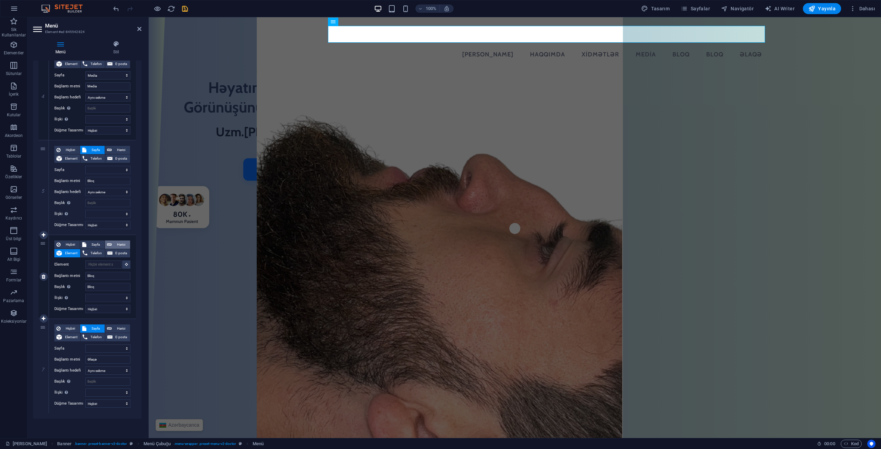
select select
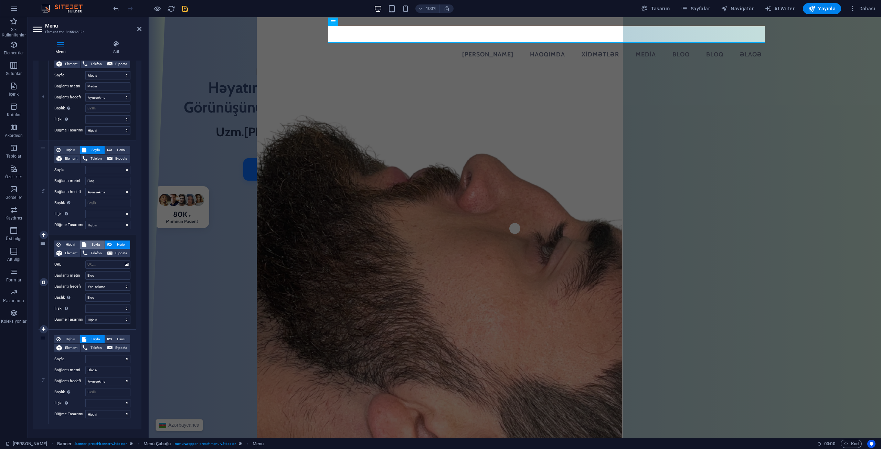
click at [92, 242] on span "Sayfa" at bounding box center [95, 245] width 14 height 8
select select
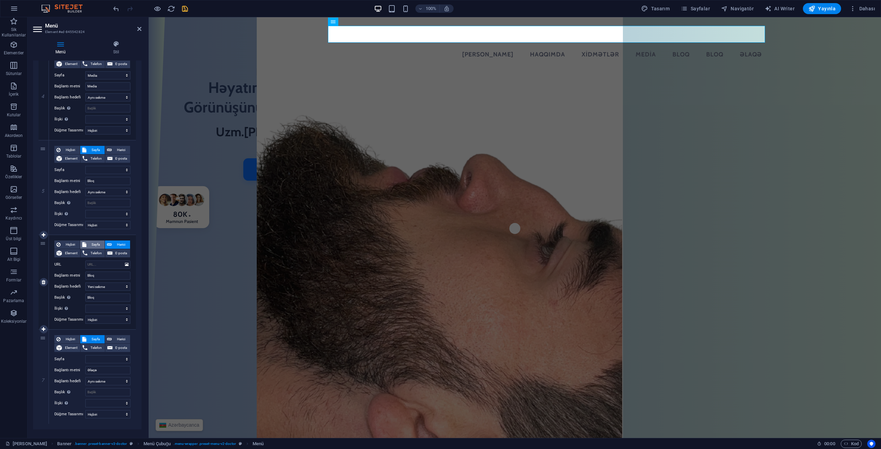
select select
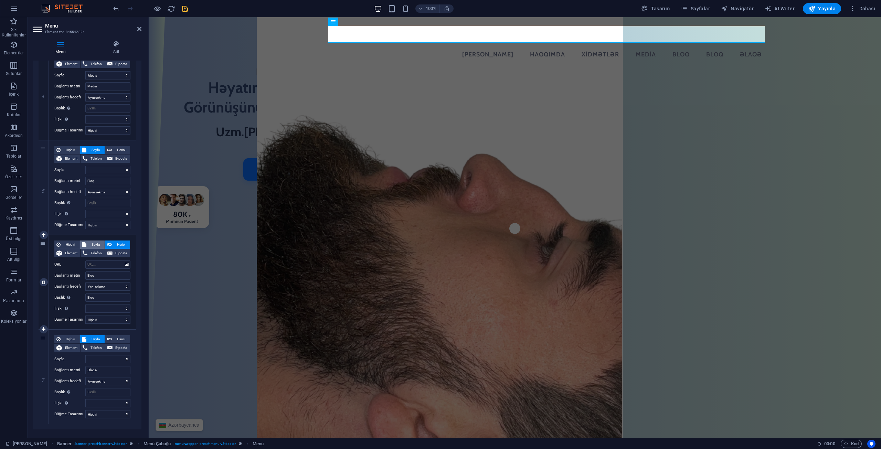
select select
click at [88, 261] on select "[PERSON_NAME] Xidmətlər -- Septoplastika -- Rinoplastika -- Otoplastika -- Miri…" at bounding box center [107, 265] width 45 height 8
click at [91, 263] on select "[PERSON_NAME] Xidmətlər -- Septoplastika -- Rinoplastika -- Otoplastika -- Miri…" at bounding box center [107, 265] width 45 height 8
click at [112, 243] on button "Harici" at bounding box center [117, 245] width 25 height 8
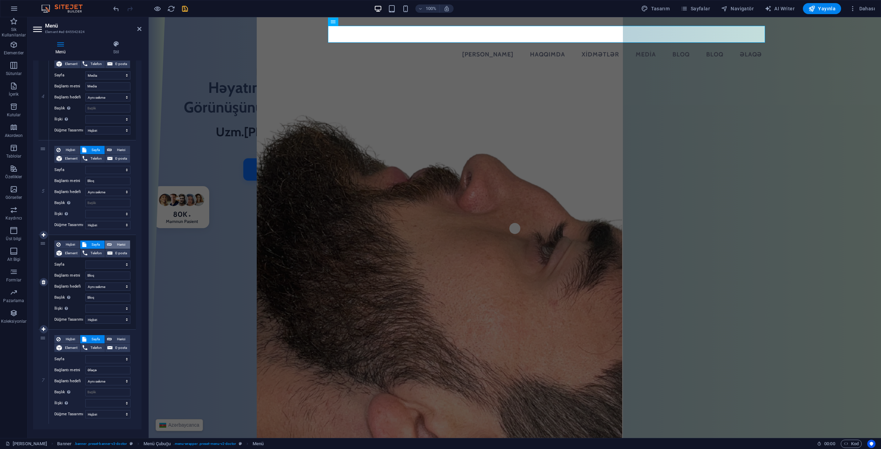
select select
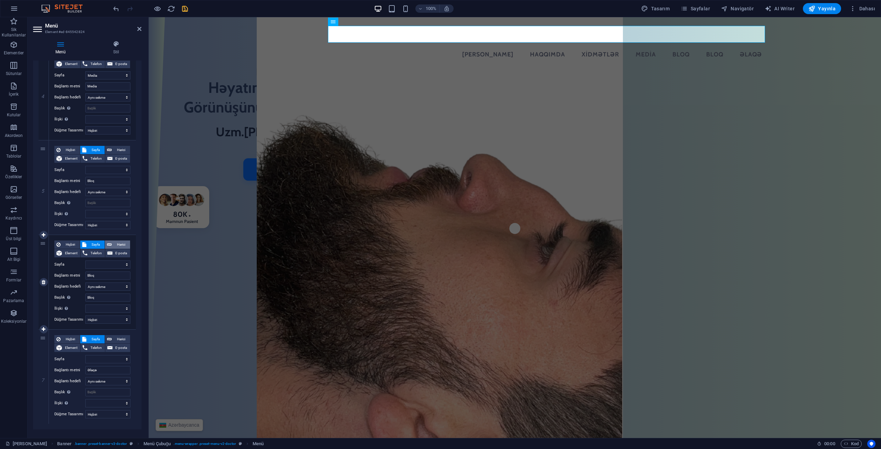
select select
select select "blank"
select select
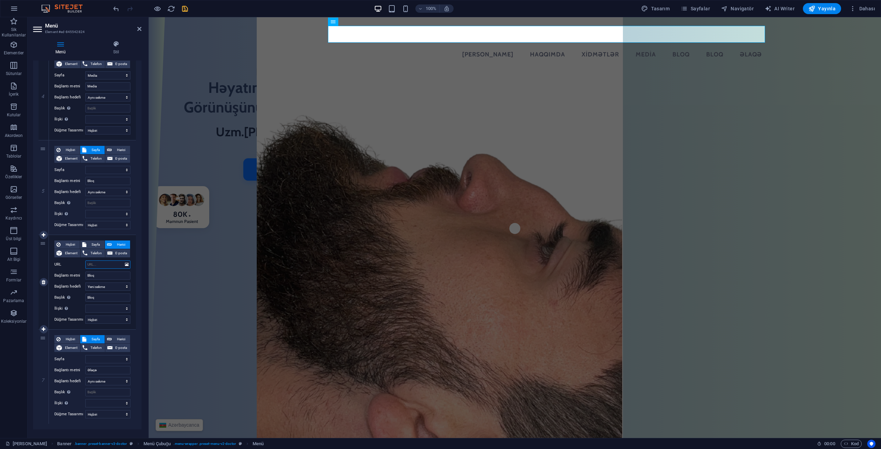
paste input "[URL][DOMAIN_NAME]"
type input "[URL][DOMAIN_NAME]"
select select
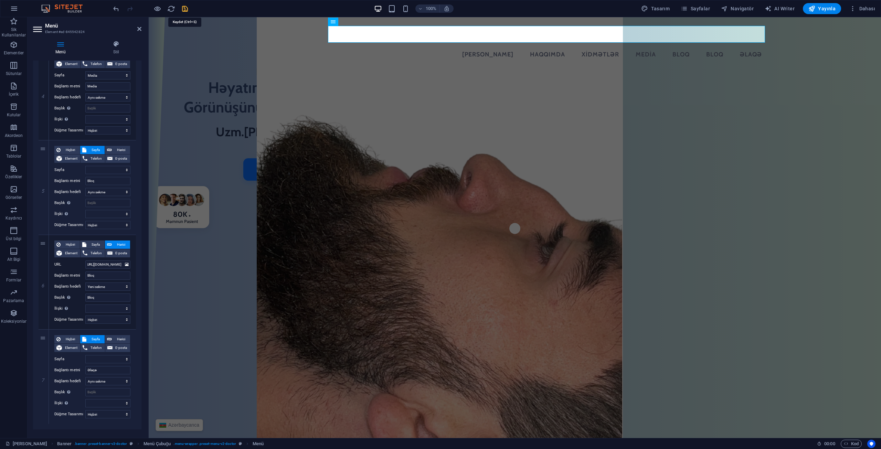
click at [181, 8] on icon "save" at bounding box center [185, 9] width 8 height 8
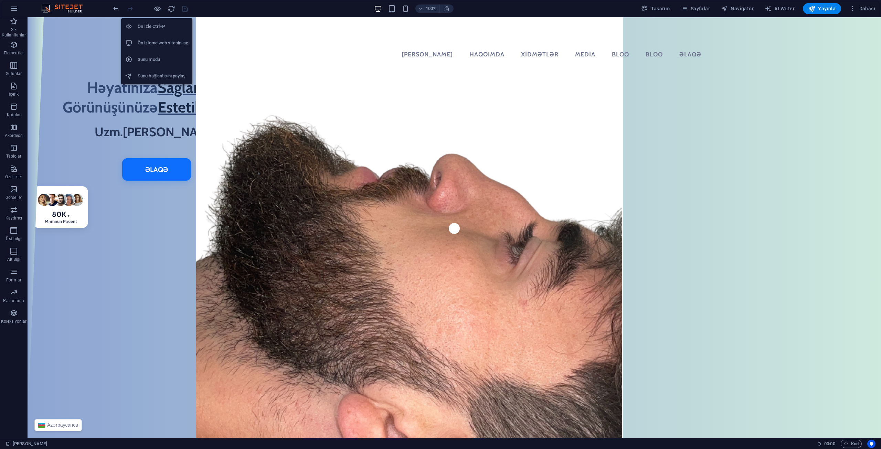
click at [155, 41] on h6 "Ön izleme web sitesini aç" at bounding box center [163, 43] width 51 height 8
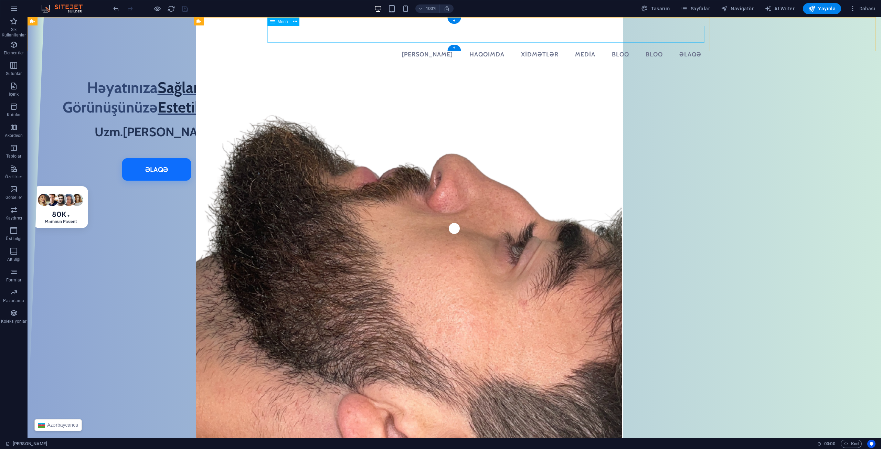
click at [619, 46] on nav "[PERSON_NAME] Haqqımda Xidmətlər Media Bloq Bloq Əlaqə" at bounding box center [454, 54] width 505 height 17
drag, startPoint x: 619, startPoint y: 34, endPoint x: 498, endPoint y: 34, distance: 121.2
click at [619, 46] on nav "[PERSON_NAME] Haqqımda Xidmətlər Media Bloq Bloq Əlaqə" at bounding box center [454, 54] width 505 height 17
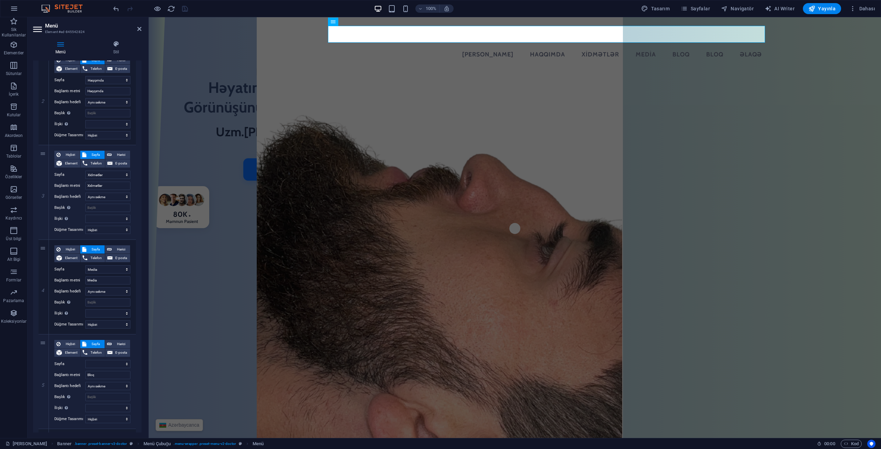
scroll to position [375, 0]
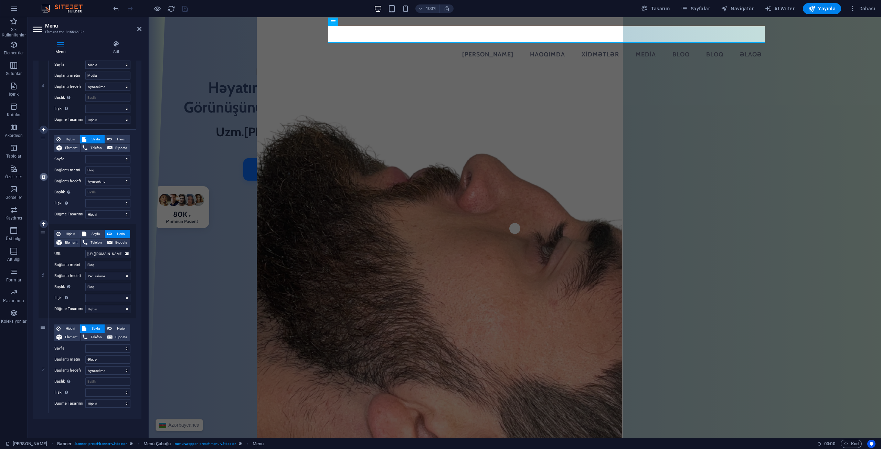
click at [44, 176] on icon at bounding box center [44, 177] width 4 height 5
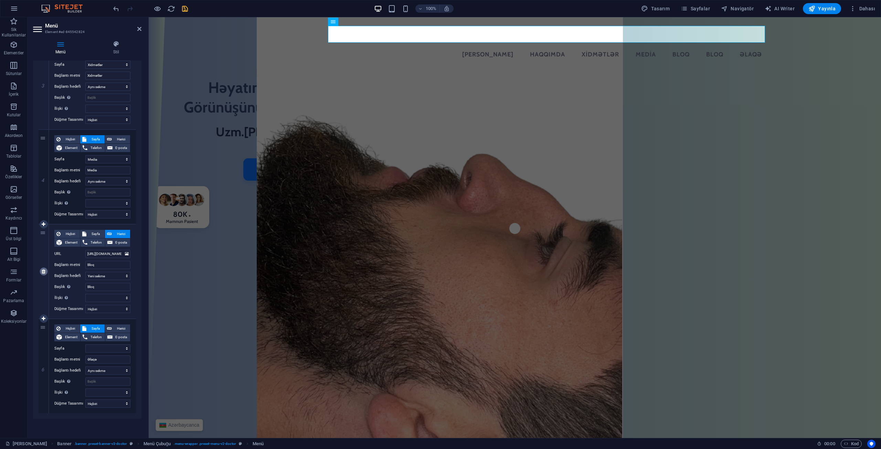
scroll to position [280, 0]
click at [187, 6] on icon "save" at bounding box center [185, 9] width 8 height 8
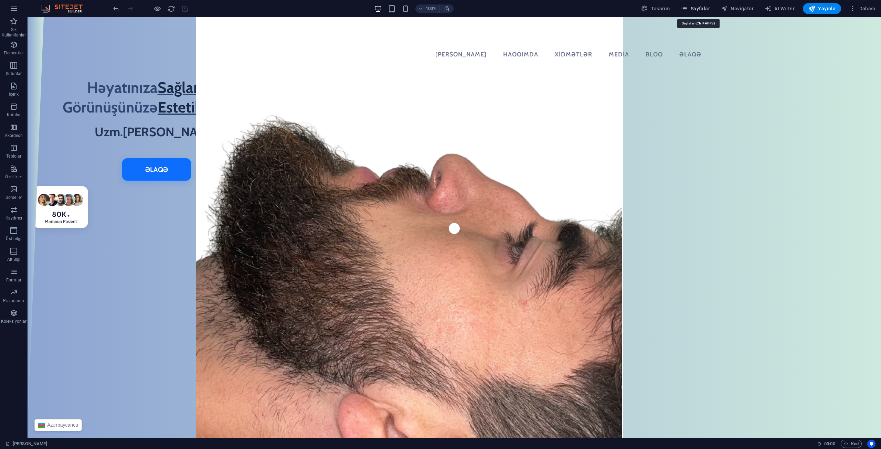
click at [694, 10] on span "Sayfalar" at bounding box center [695, 8] width 29 height 7
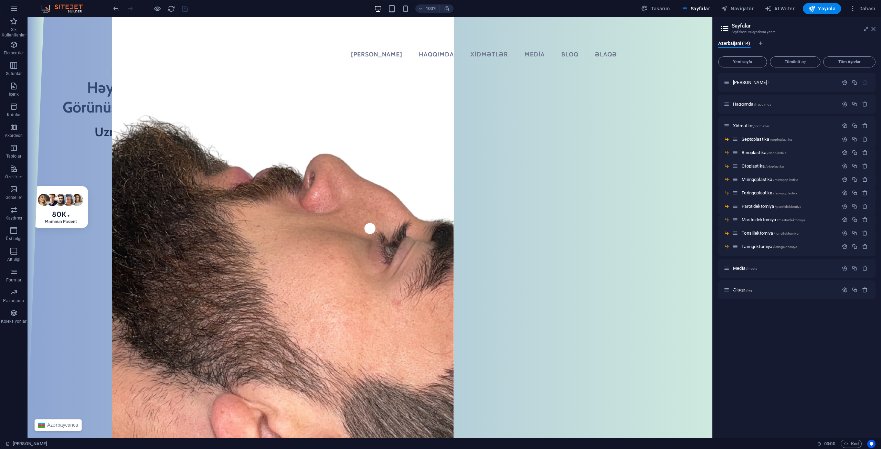
click at [875, 30] on icon at bounding box center [873, 29] width 4 height 6
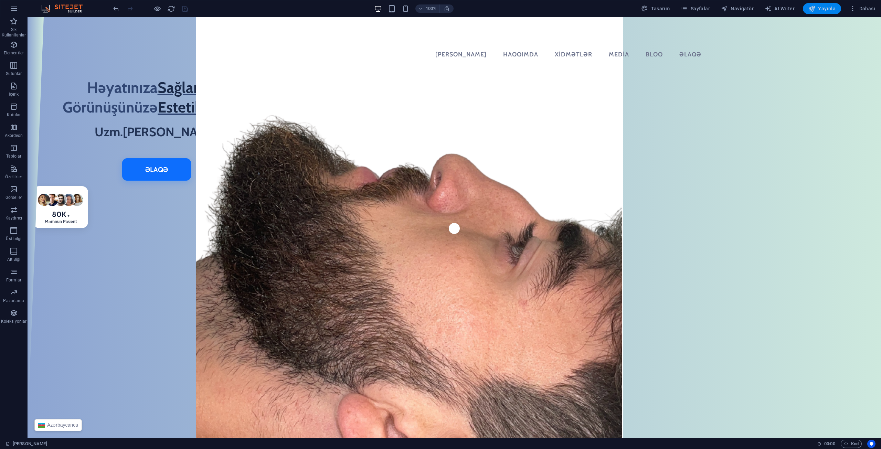
click at [814, 10] on icon "button" at bounding box center [811, 8] width 7 height 7
